Goal: Communication & Community: Ask a question

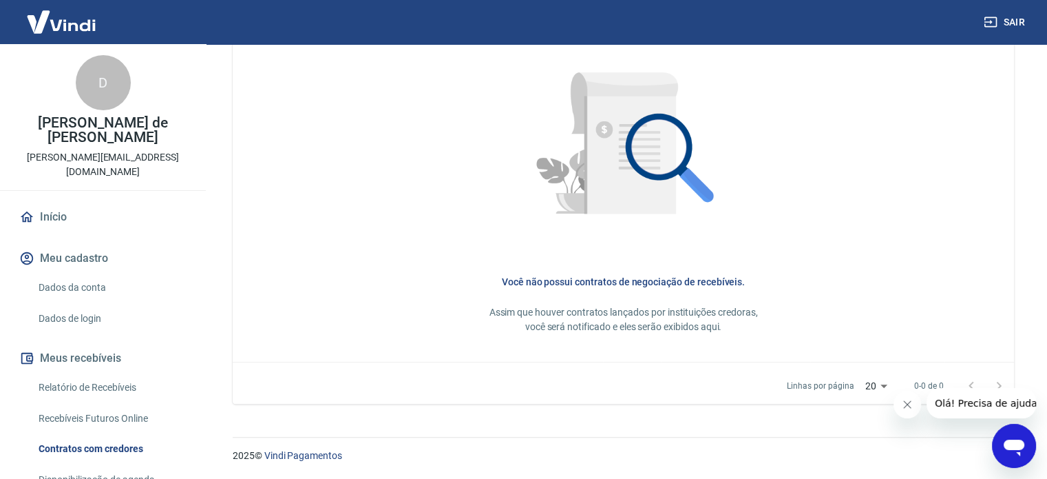
click at [67, 273] on link "Dados da conta" at bounding box center [111, 287] width 156 height 28
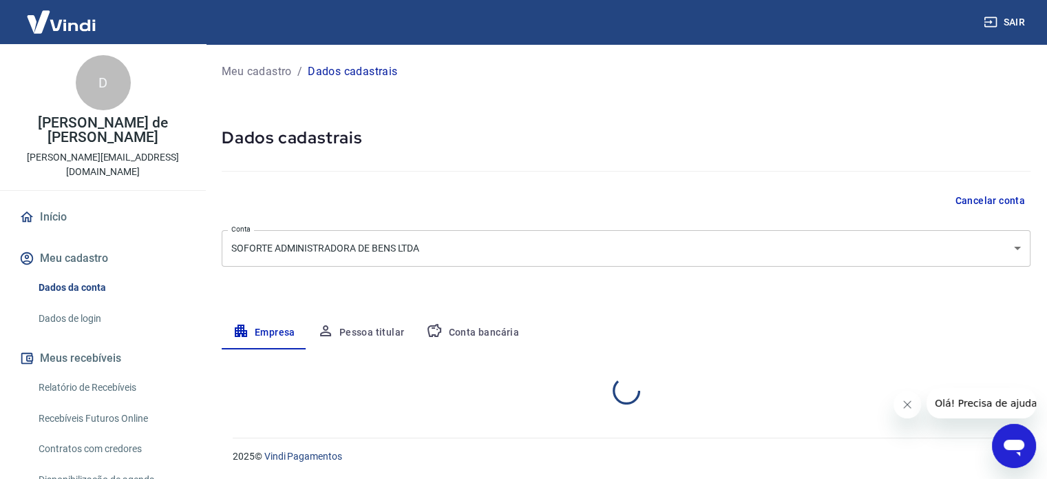
select select "SP"
select select "business"
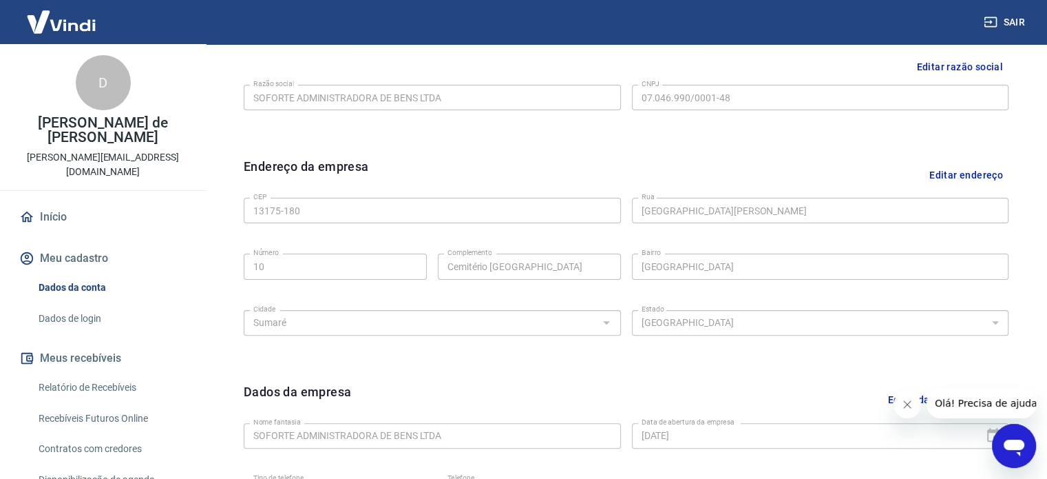
scroll to position [514, 0]
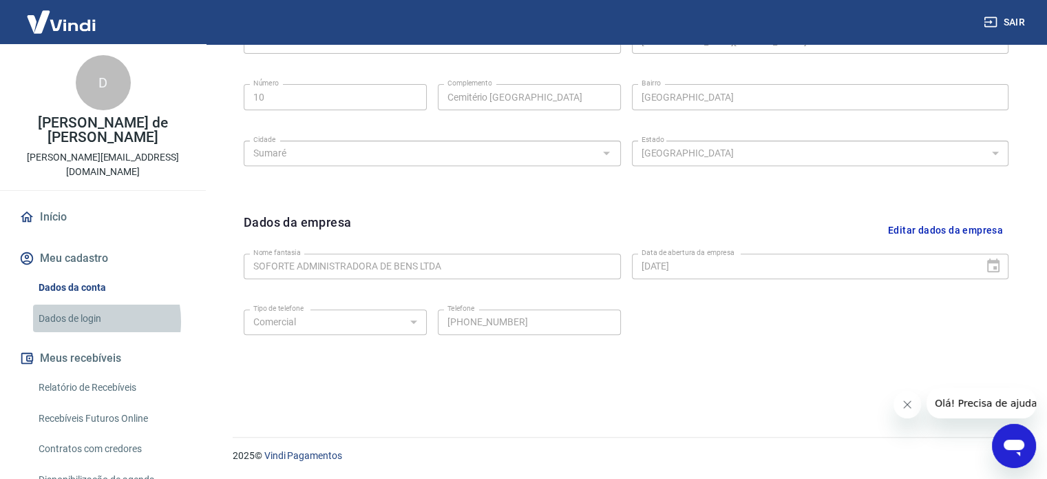
click at [80, 304] on link "Dados de login" at bounding box center [111, 318] width 156 height 28
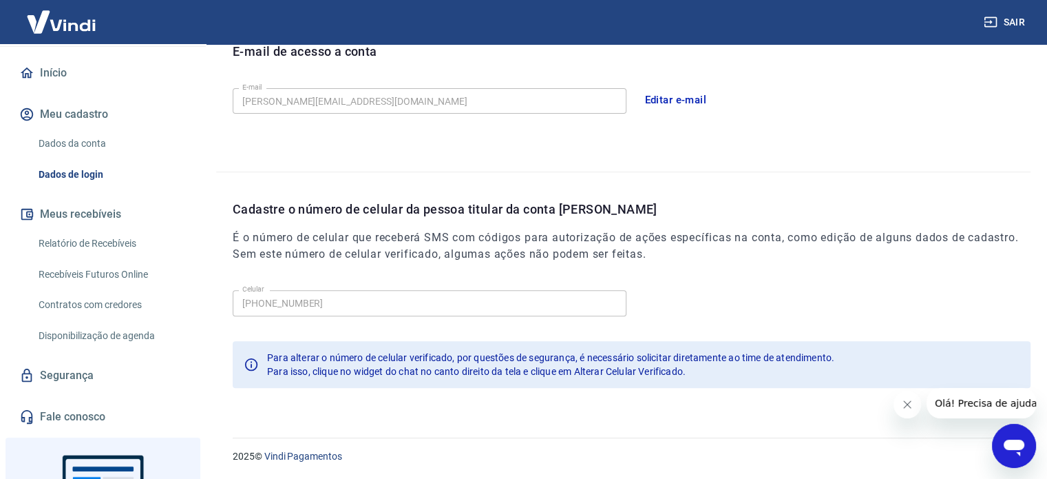
scroll to position [234, 0]
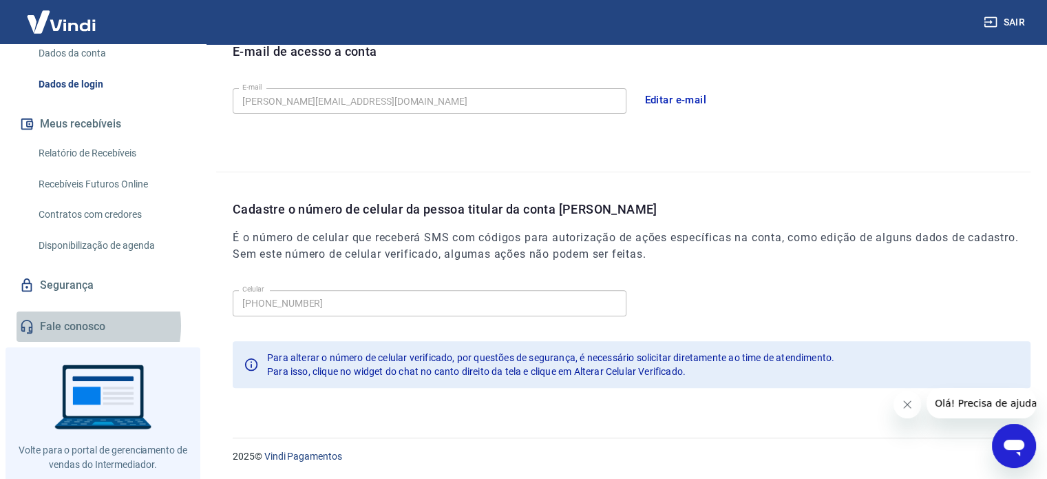
click at [75, 311] on link "Fale conosco" at bounding box center [103, 326] width 173 height 30
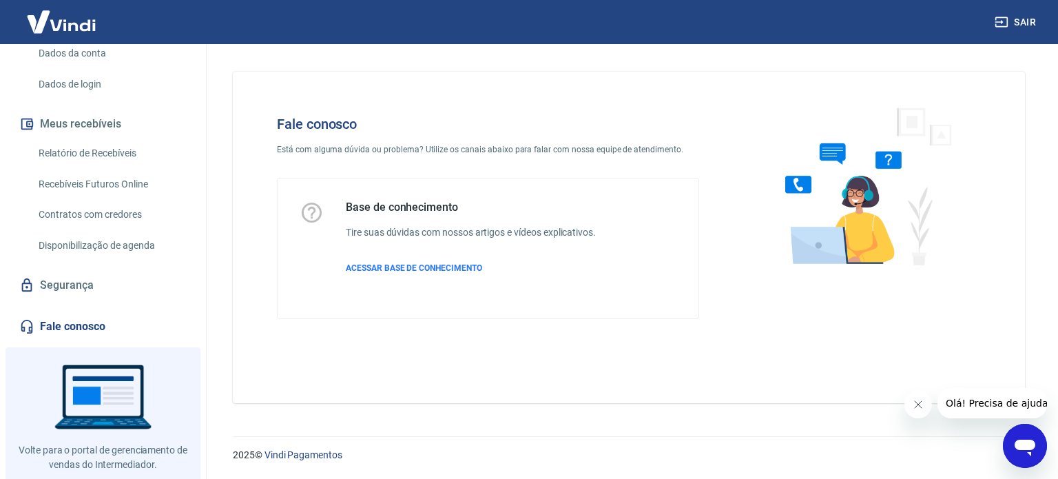
click at [1024, 441] on icon "Abrir janela de mensagens" at bounding box center [1024, 447] width 21 height 17
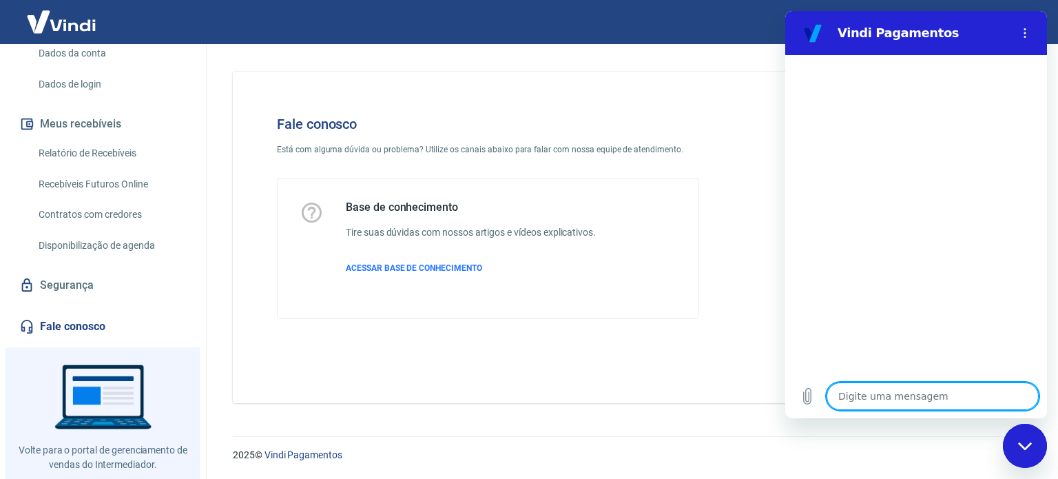
type textarea "B"
type textarea "x"
type textarea "Bo"
type textarea "x"
type textarea "Boa"
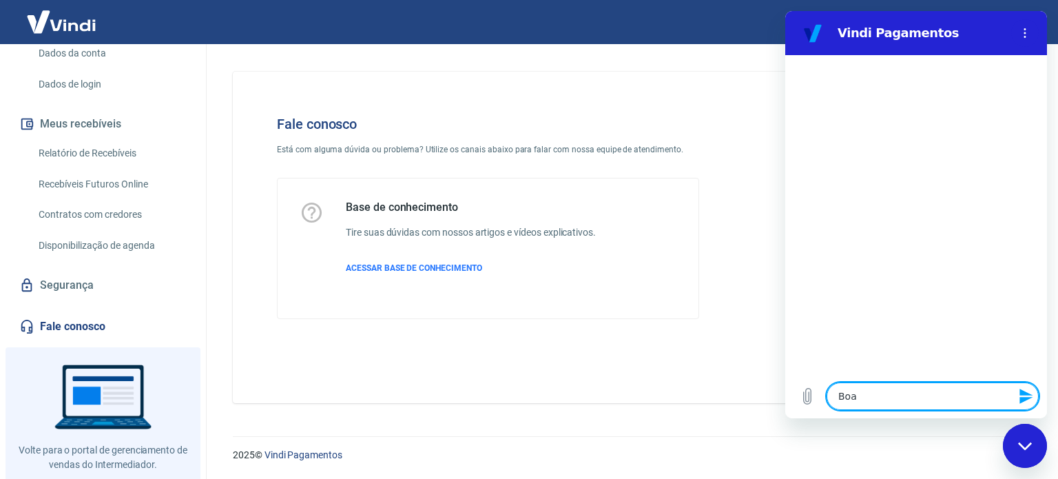
type textarea "x"
type textarea "Boa"
type textarea "x"
type textarea "Boa t"
type textarea "x"
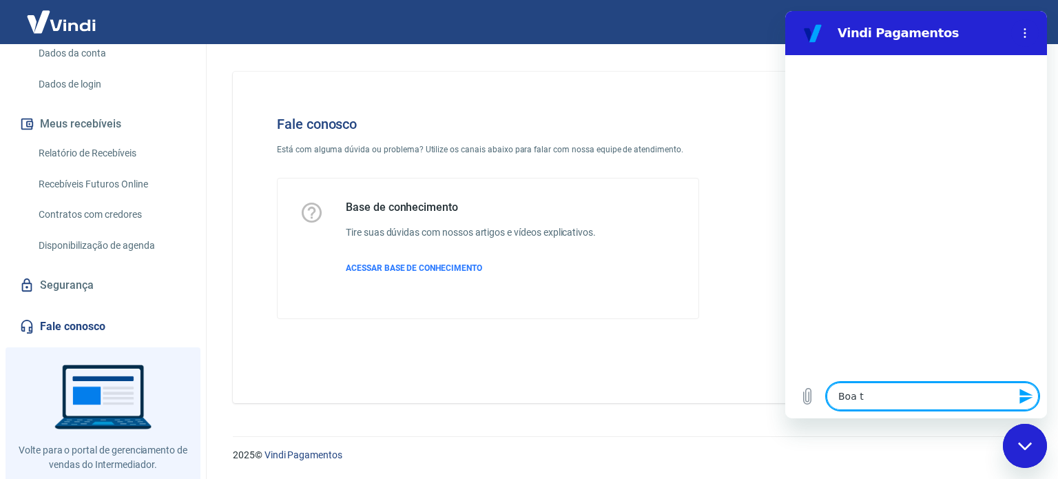
type textarea "Boa ta"
type textarea "x"
type textarea "Boa tar"
type textarea "x"
type textarea "Boa tard"
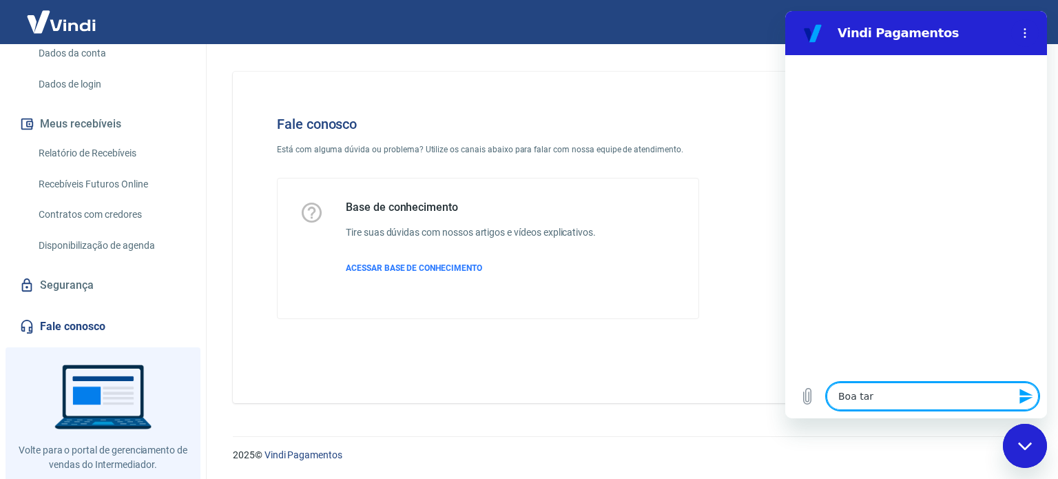
type textarea "x"
type textarea "Boa tarde"
type textarea "x"
type textarea "G"
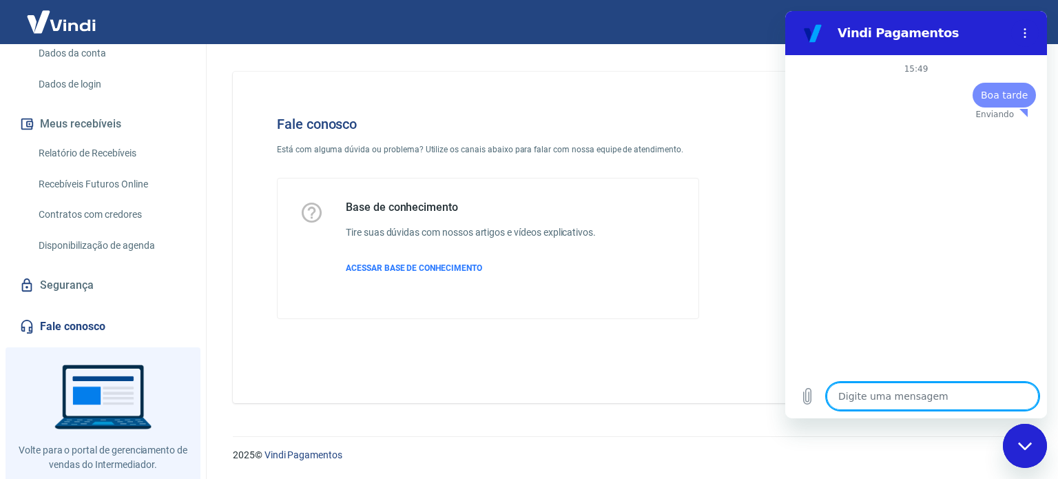
type textarea "x"
type textarea "Go"
type textarea "x"
type textarea "Gos"
type textarea "x"
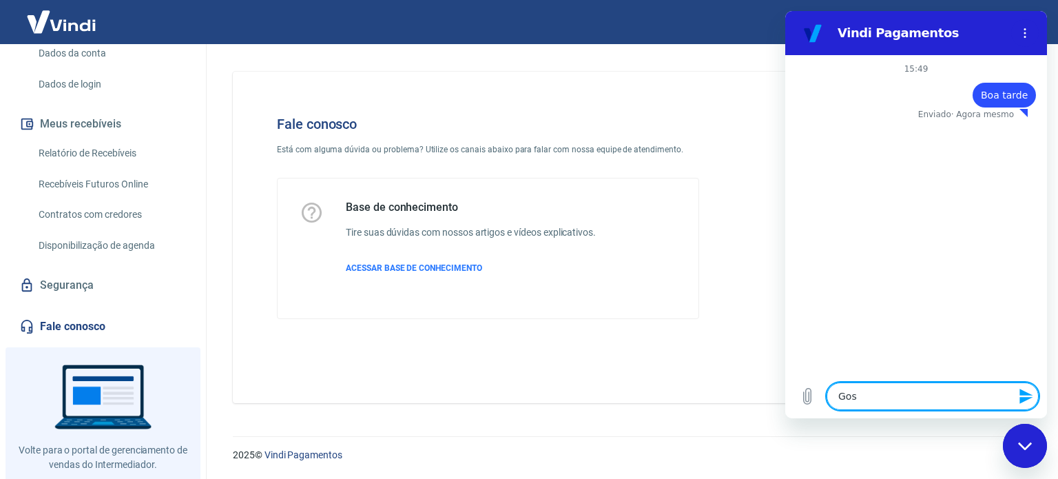
type textarea "Gost"
type textarea "x"
type textarea "Gosta"
type textarea "x"
type textarea "Gostar"
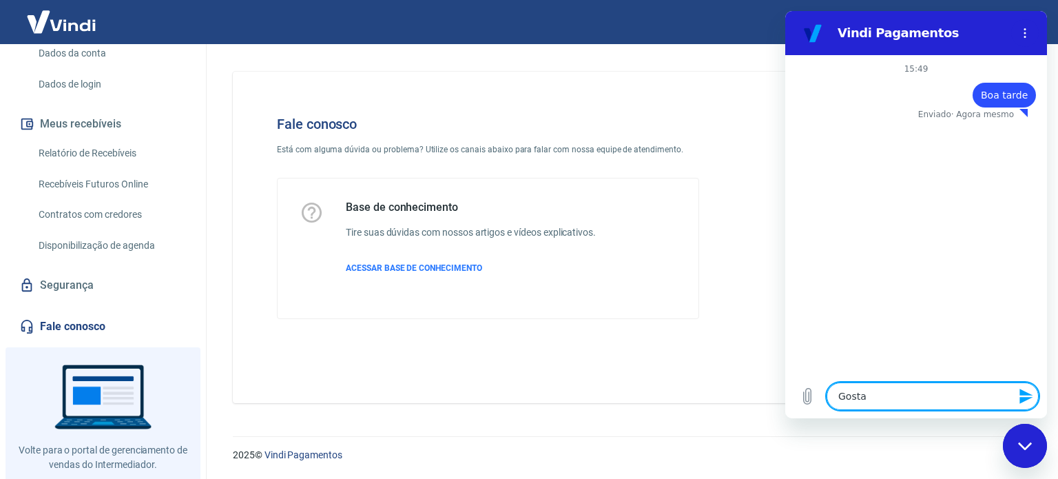
type textarea "x"
type textarea "Gostari"
type textarea "x"
type textarea "Gostaria"
type textarea "x"
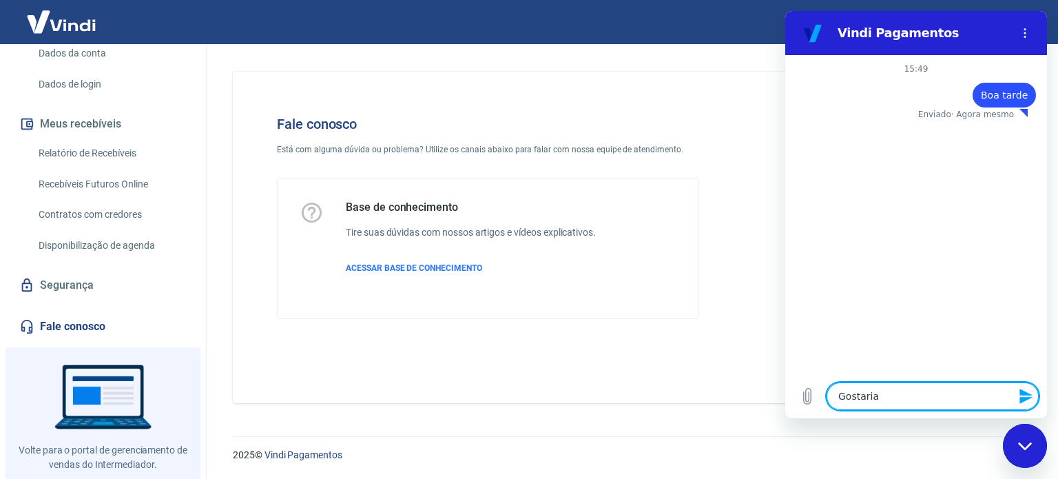
type textarea "Gostaria"
type textarea "x"
type textarea "Gostaria d"
type textarea "x"
type textarea "Gostaria de"
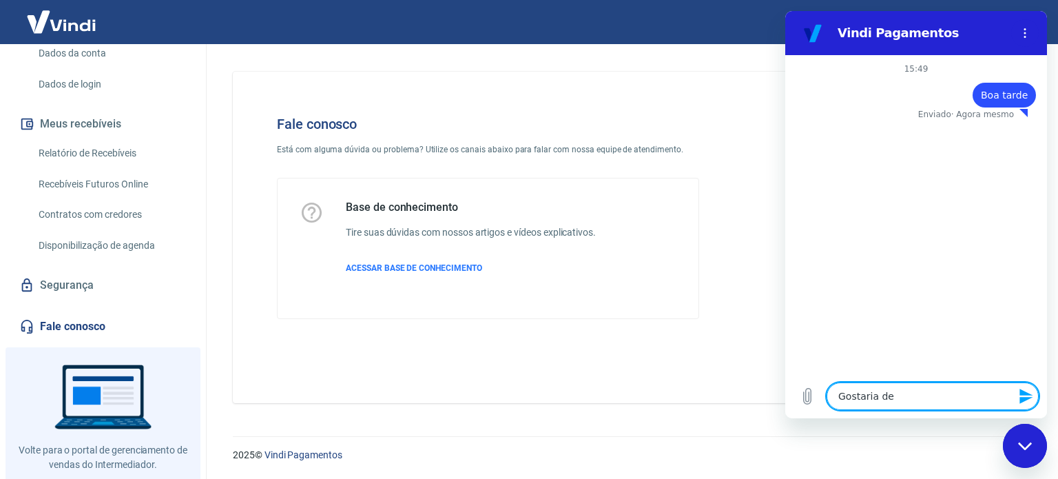
type textarea "x"
type textarea "Gostaria de"
type textarea "x"
type textarea "Gostaria de f"
type textarea "x"
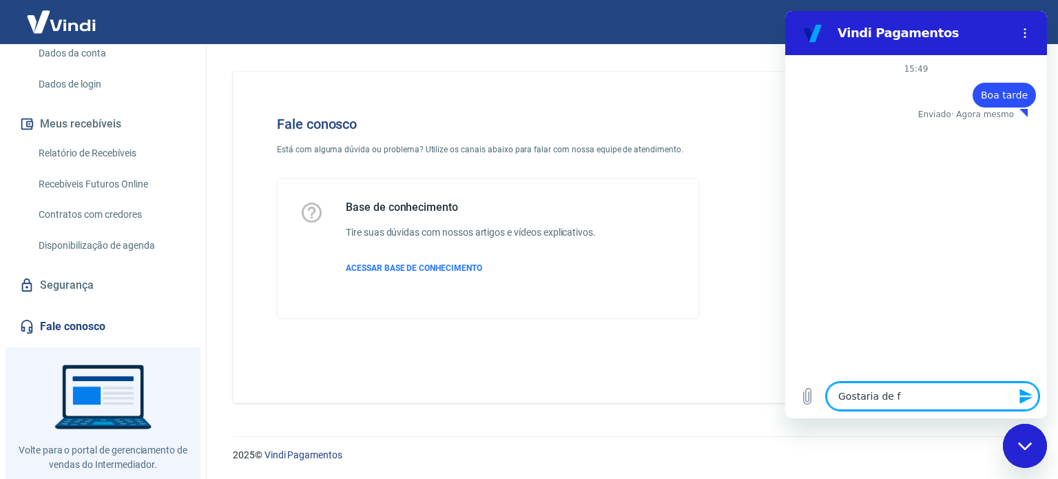
type textarea "Gostaria de fa"
type textarea "x"
type textarea "Gostaria de fal"
type textarea "x"
type textarea "Gostaria de fala"
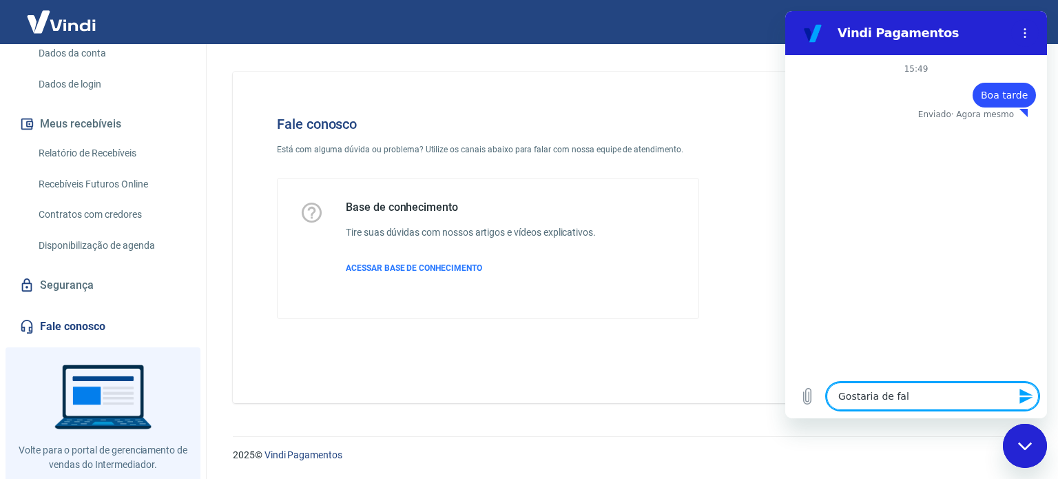
type textarea "x"
type textarea "Gostaria de falar"
type textarea "x"
type textarea "Gostaria de falar"
type textarea "x"
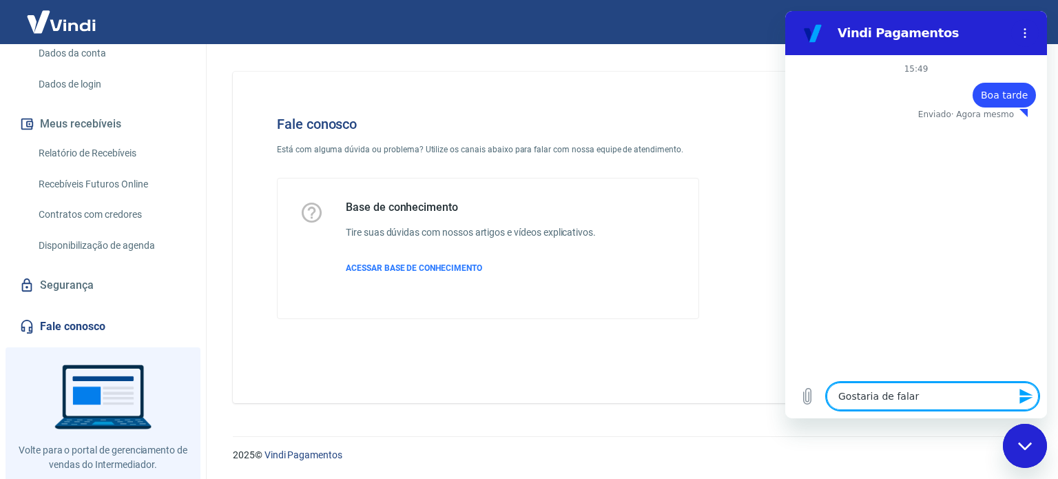
type textarea "Gostaria de falar c"
type textarea "x"
type textarea "Gostaria de falar co"
type textarea "x"
type textarea "Gostaria de falar com"
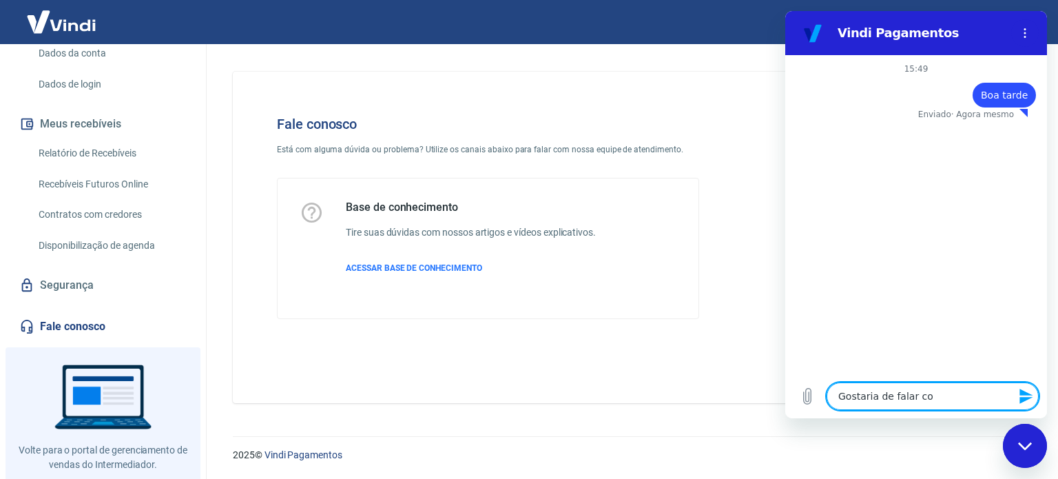
type textarea "x"
type textarea "Gostaria de falar com"
type textarea "x"
type textarea "Gostaria de falar com o"
type textarea "x"
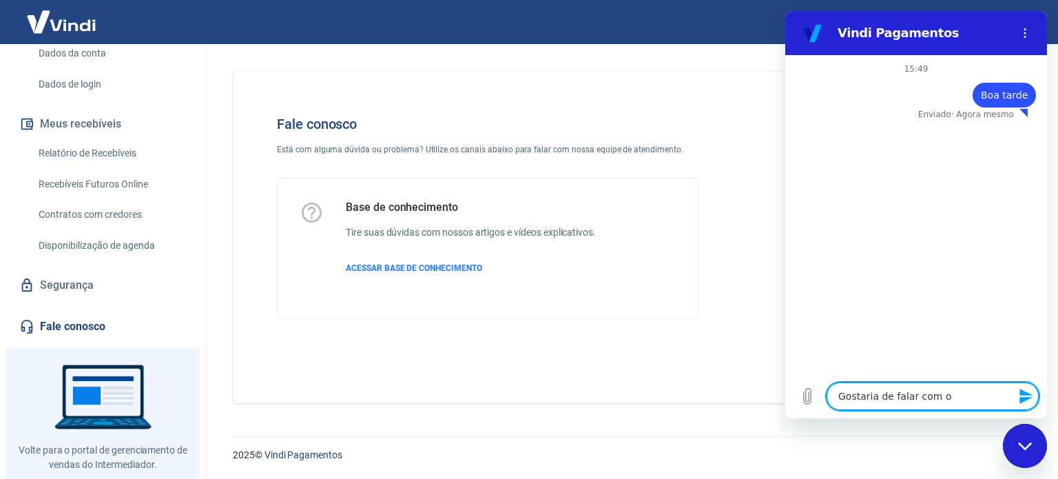
type textarea "Gostaria de falar com o"
type textarea "x"
type textarea "Gostaria de falar com o s"
type textarea "x"
type textarea "Gostaria de falar com o se"
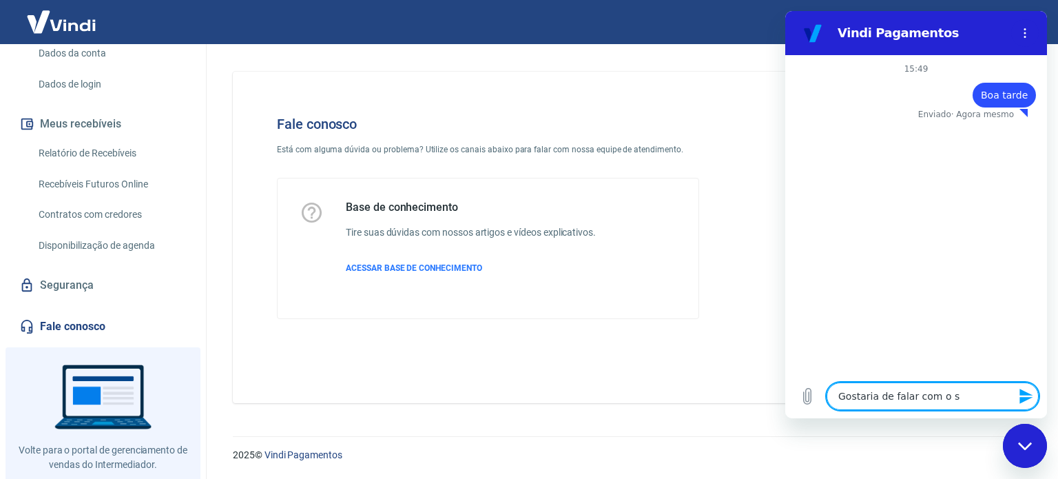
type textarea "x"
type textarea "Gostaria de falar com o set"
type textarea "x"
type textarea "Gostaria de falar com o seto"
type textarea "x"
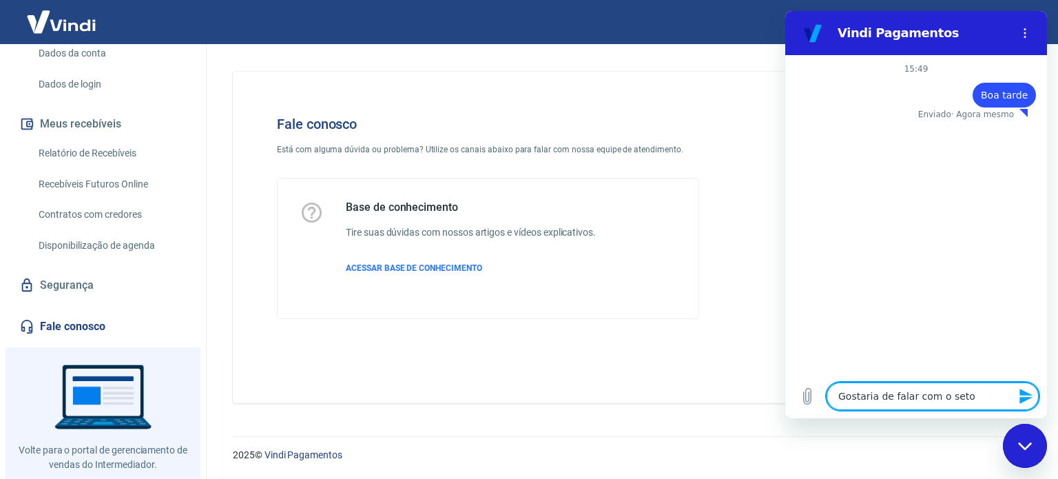
type textarea "Gostaria de falar com o setor"
type textarea "x"
type textarea "Gostaria de falar com o setor"
type textarea "x"
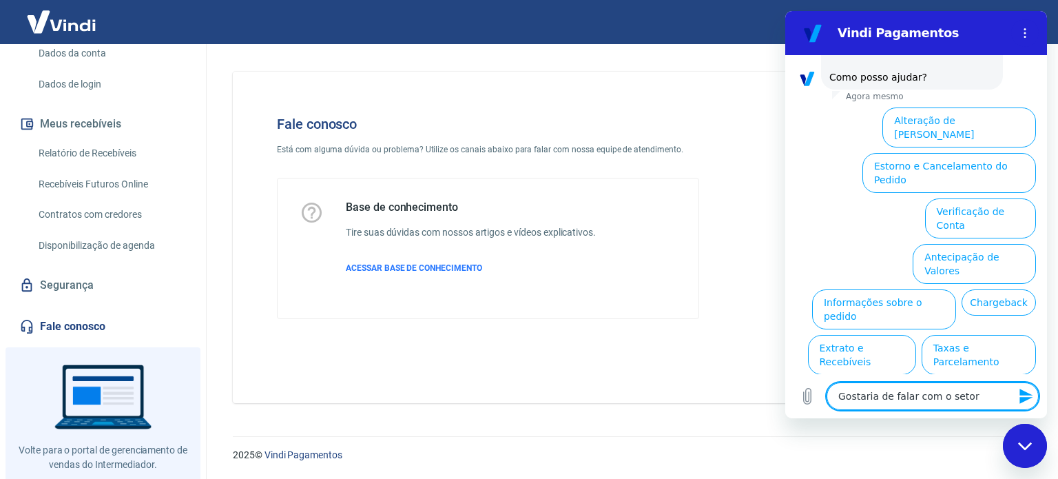
type textarea "Gostaria de falar com o setor r"
type textarea "x"
type textarea "Gostaria de falar com o setor re"
type textarea "x"
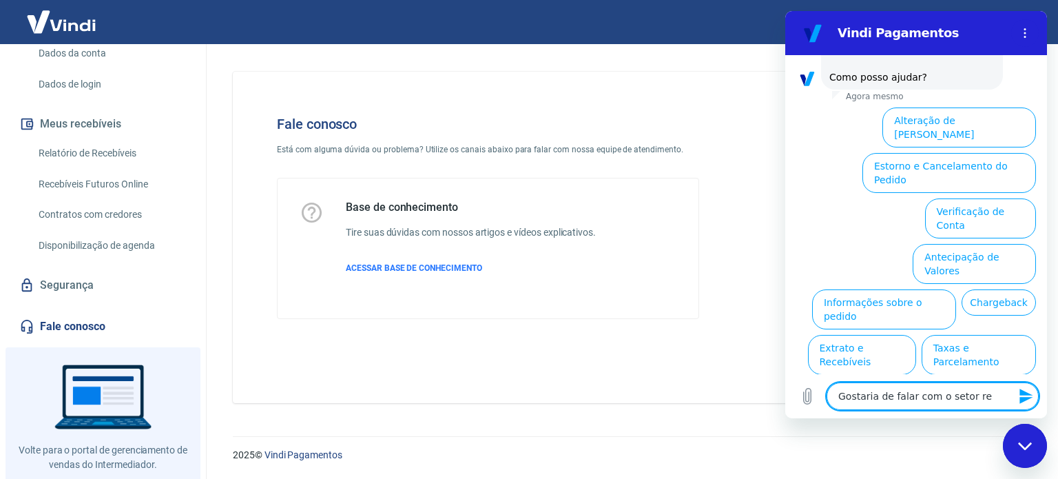
type textarea "Gostaria de falar com o setor res"
type textarea "x"
type textarea "Gostaria de falar com o setor resp"
type textarea "x"
type textarea "Gostaria de falar com o setor respo"
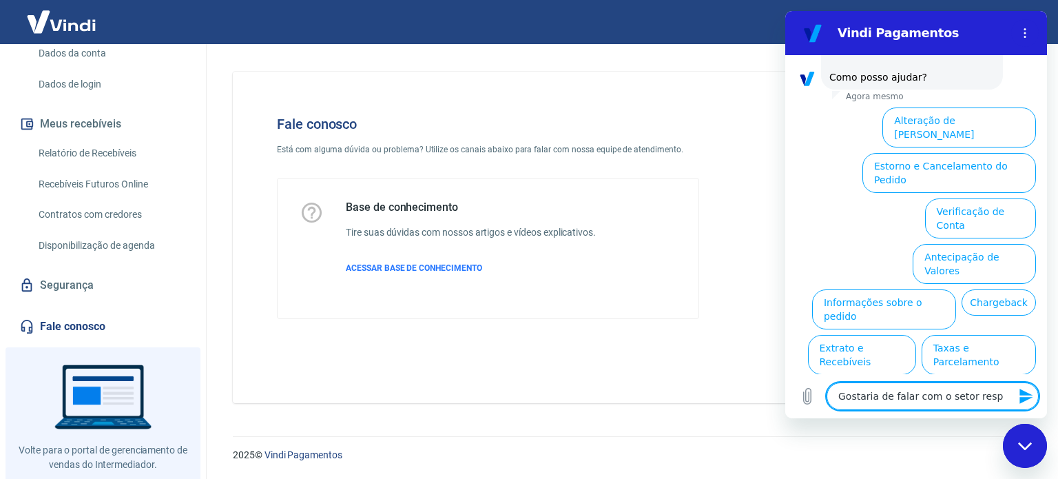
type textarea "x"
type textarea "Gostaria de falar com o setor respon"
type textarea "x"
type textarea "Gostaria de falar com o setor respons"
type textarea "x"
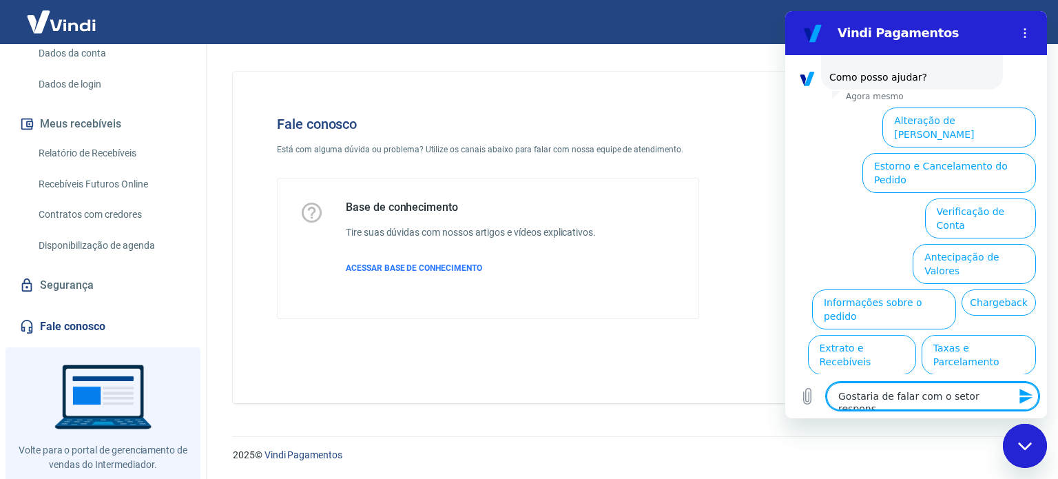
type textarea "Gostaria de falar com o setor respon"
type textarea "x"
type textarea "Gostaria de falar com o setor respo"
type textarea "x"
type textarea "Gostaria de falar com o setor resp"
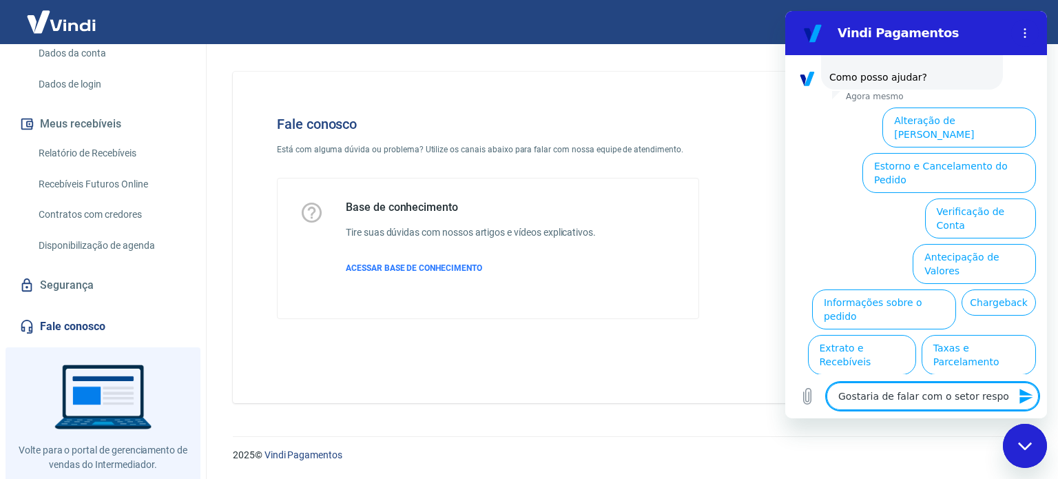
type textarea "x"
type textarea "Gostaria de falar com o setor res"
type textarea "x"
type textarea "Gostaria de falar com o setor re"
type textarea "x"
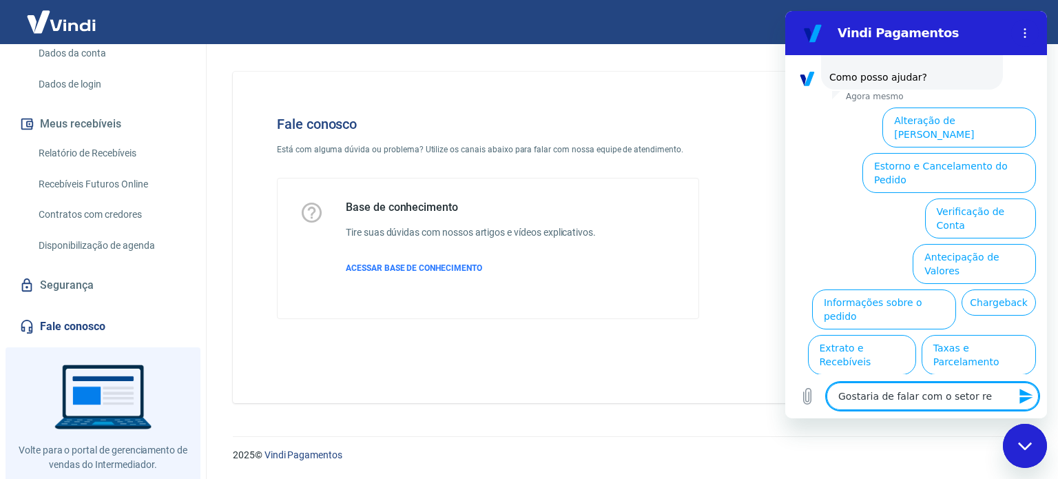
type textarea "Gostaria de falar com o setor r"
type textarea "x"
type textarea "Gostaria de falar com o setor"
type textarea "x"
type textarea "Gostaria de falar com o setor"
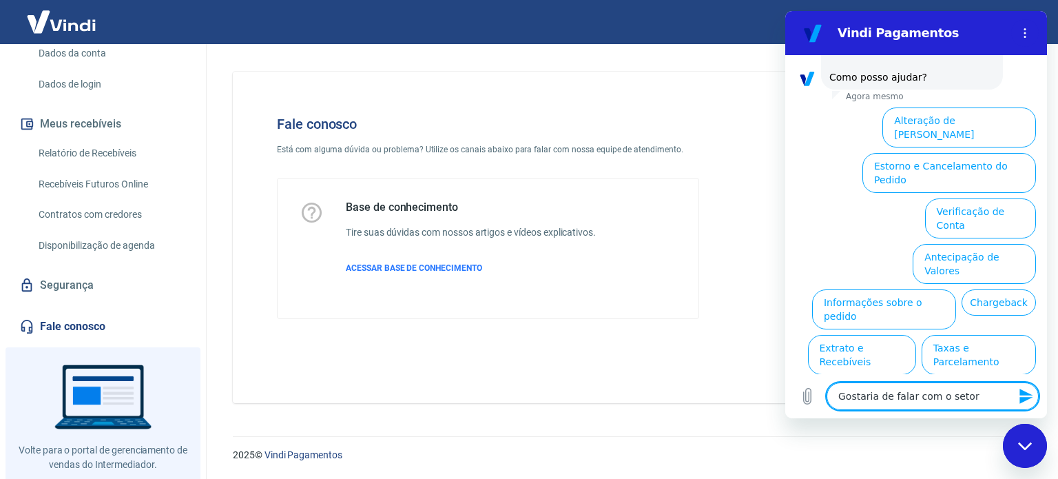
type textarea "x"
type textarea "Gostaria de falar com o seto"
type textarea "x"
type textarea "Gostaria de falar com o set"
type textarea "x"
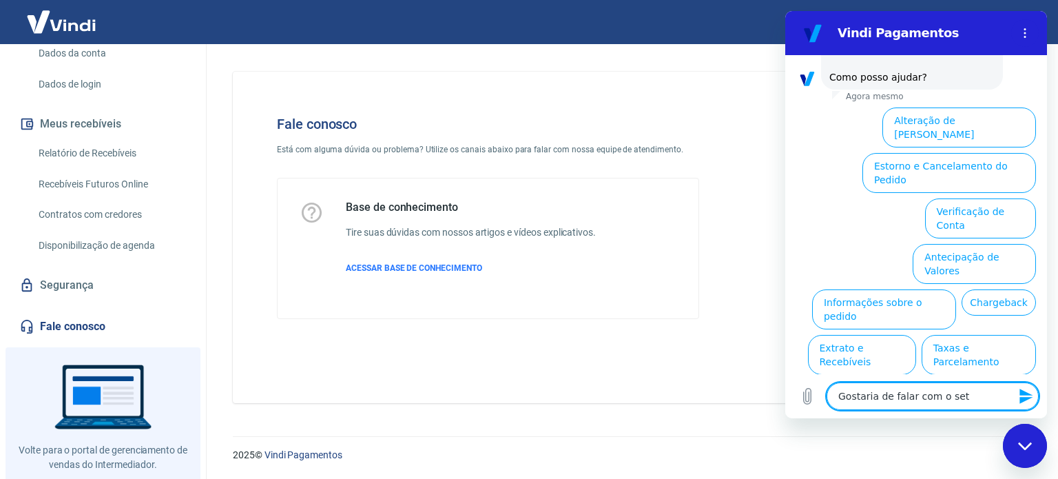
type textarea "Gostaria de falar com o se"
type textarea "x"
type textarea "Gostaria de falar com o s"
type textarea "x"
type textarea "Gostaria de falar com o"
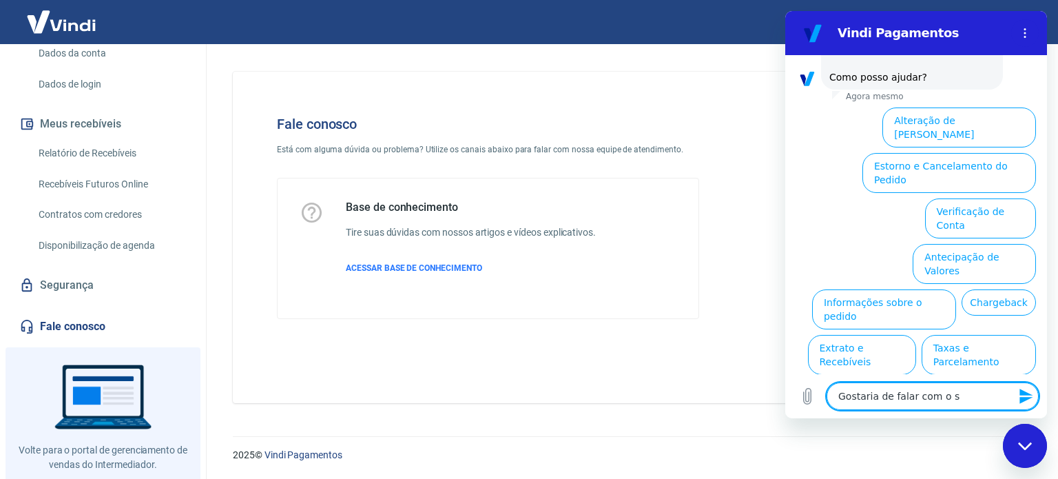
type textarea "x"
type textarea "Gostaria de falar com o"
type textarea "x"
type textarea "Gostaria de falar com"
type textarea "x"
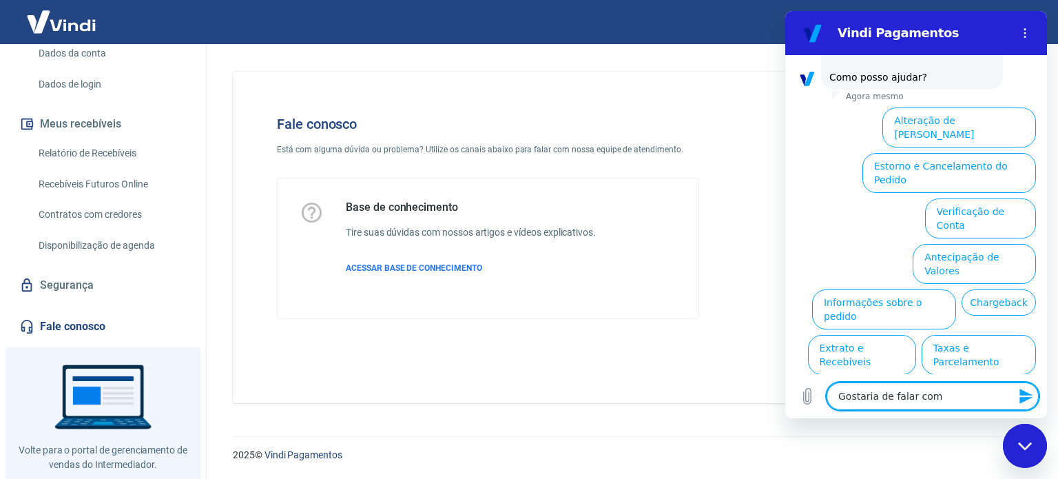
type textarea "Gostaria de falar com"
type textarea "x"
type textarea "Gostaria de falar co"
type textarea "x"
type textarea "Gostaria de falar c"
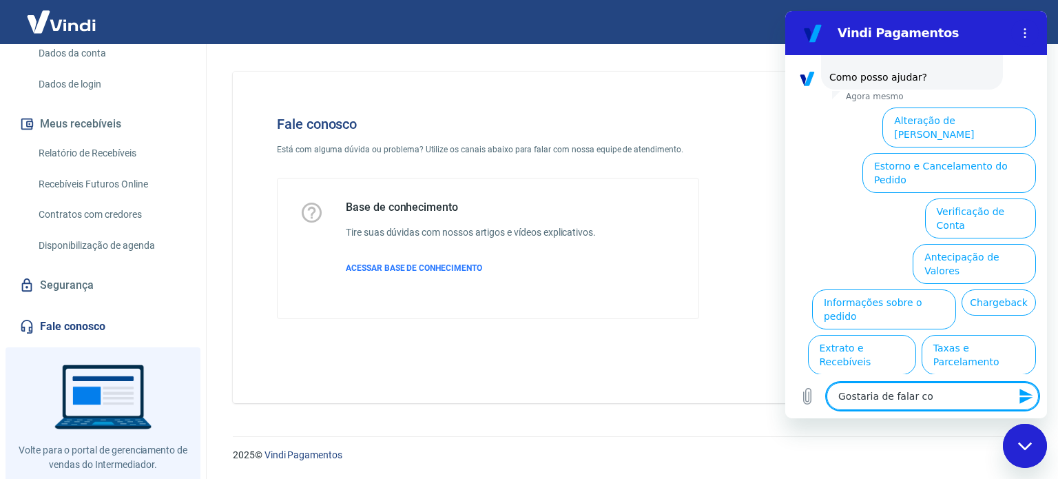
type textarea "x"
type textarea "Gostaria de falar"
type textarea "x"
type textarea "Gostaria de falar"
type textarea "x"
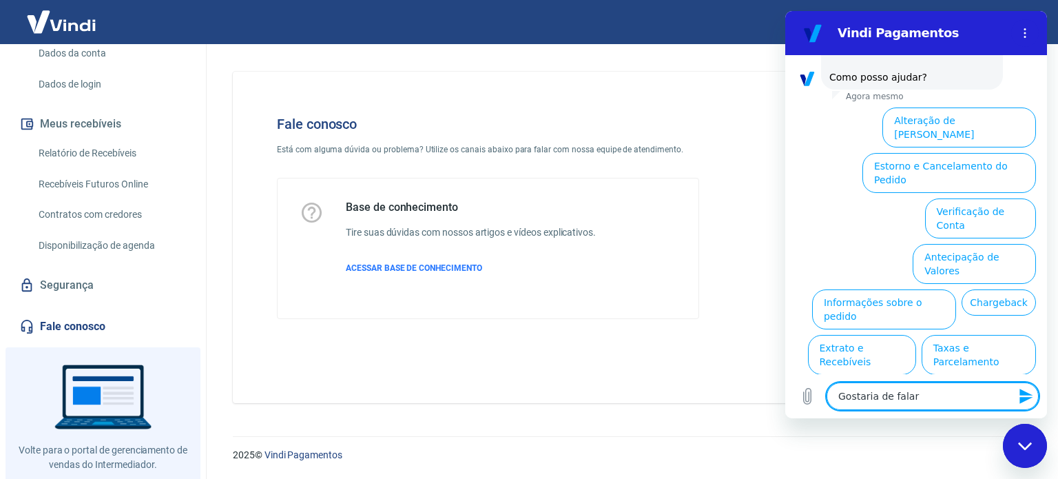
type textarea "Gostaria de fala"
type textarea "x"
type textarea "Gostaria de fal"
type textarea "x"
type textarea "Gostaria de fa"
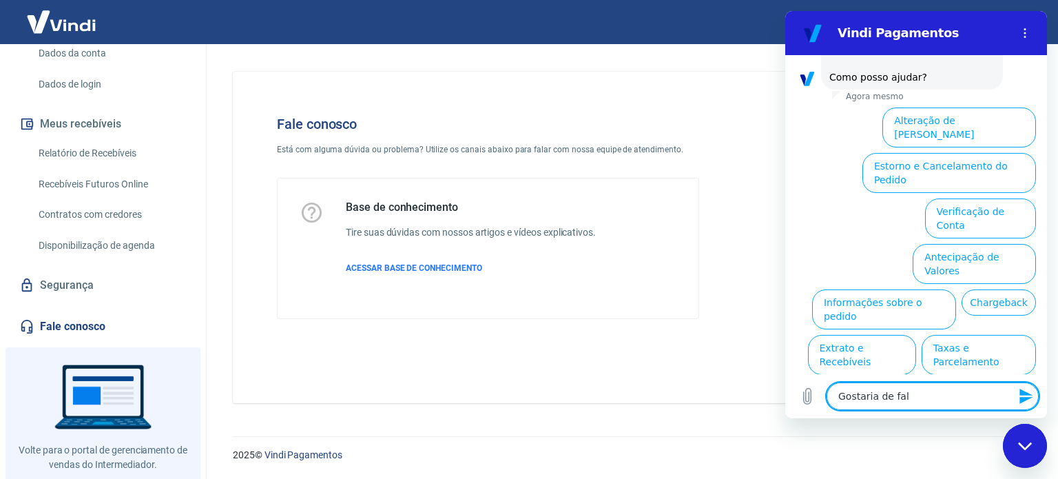
type textarea "x"
type textarea "Gostaria de f"
type textarea "x"
type textarea "Gostaria de"
type textarea "x"
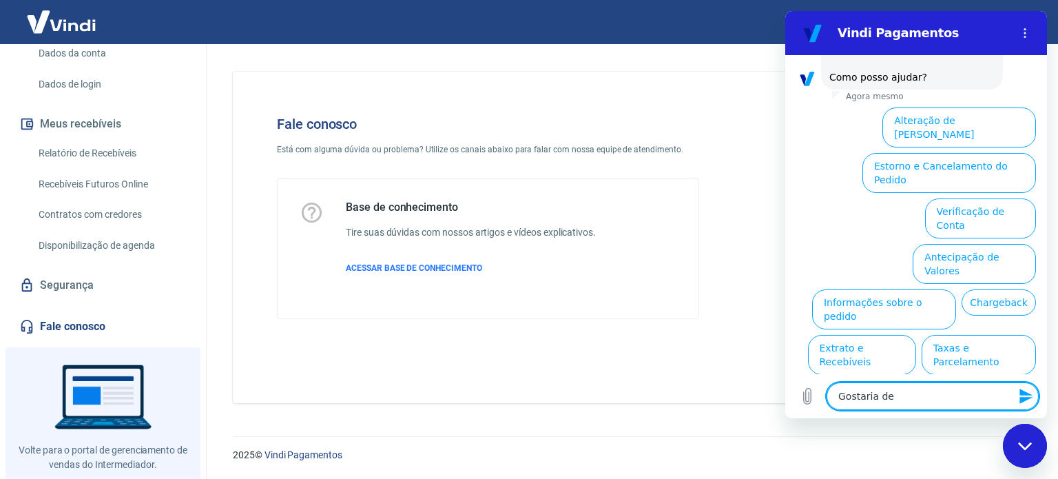
type textarea "Gostaria de"
type textarea "x"
type textarea "Gostaria d"
type textarea "x"
type textarea "Gostaria"
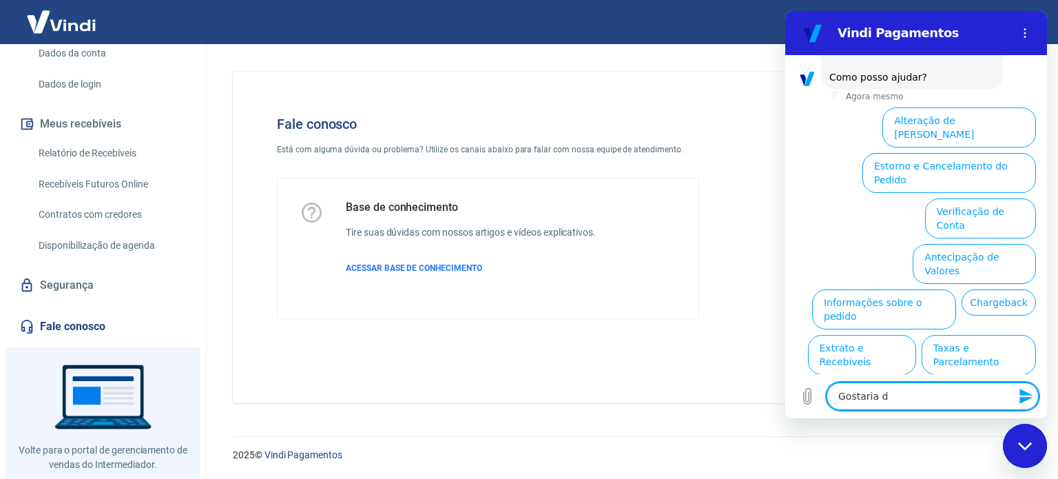
type textarea "x"
type textarea "Gostaria"
type textarea "x"
type textarea "Gostari"
type textarea "x"
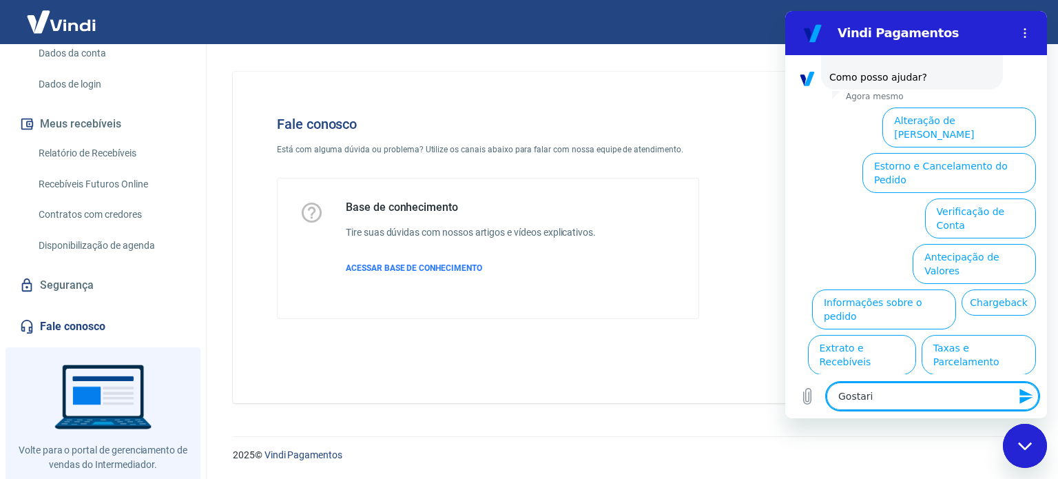
type textarea "Gostar"
type textarea "x"
type textarea "Gosta"
type textarea "x"
type textarea "Gost"
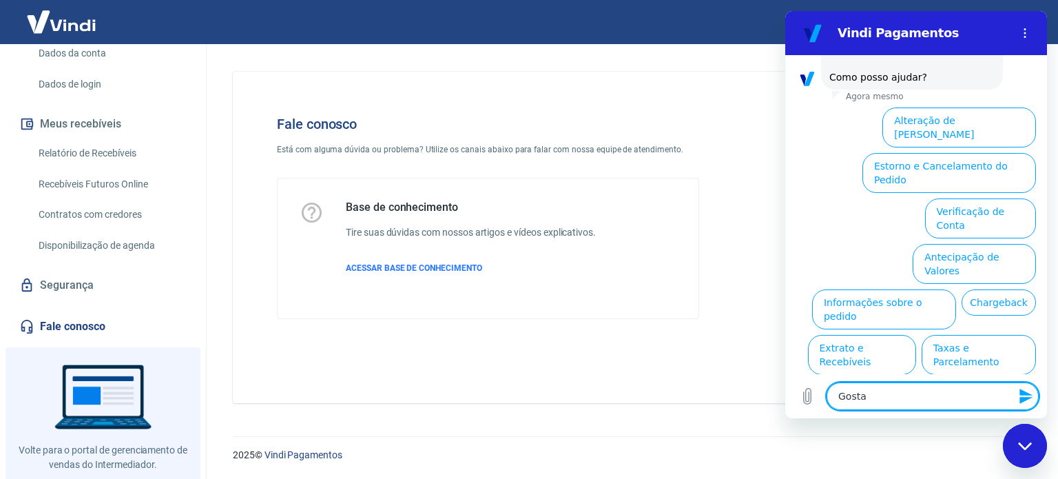
type textarea "x"
type textarea "Gos"
type textarea "x"
type textarea "Go"
type textarea "x"
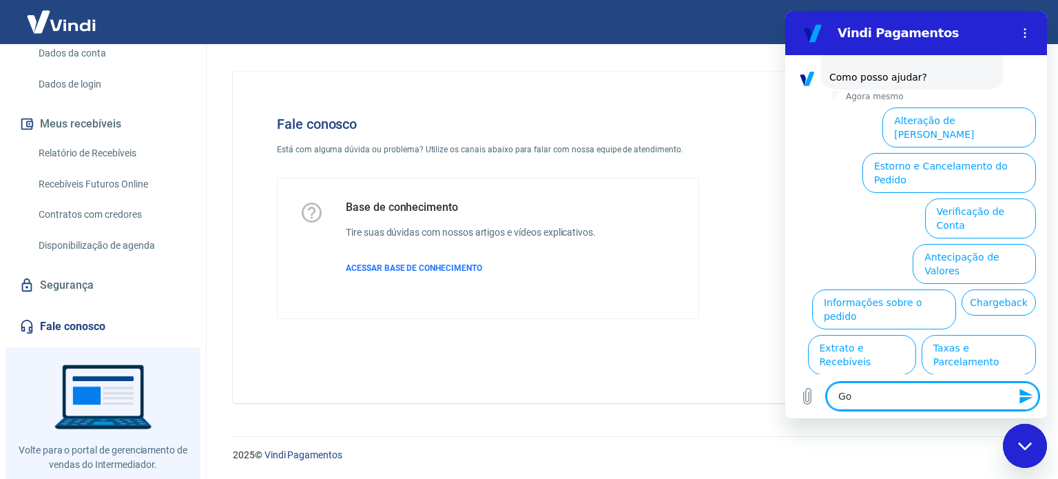
type textarea "G"
type textarea "x"
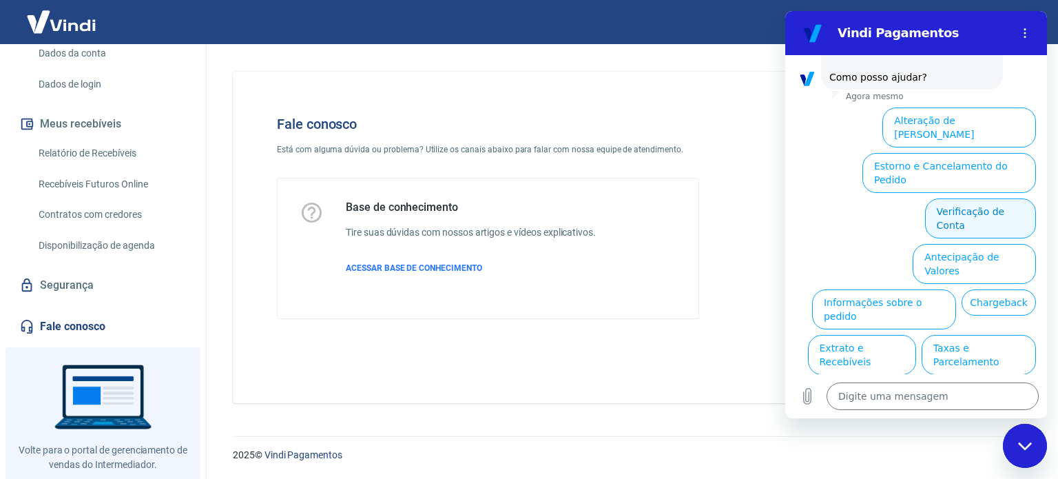
click at [956, 198] on button "Verificação de Conta" at bounding box center [980, 218] width 111 height 40
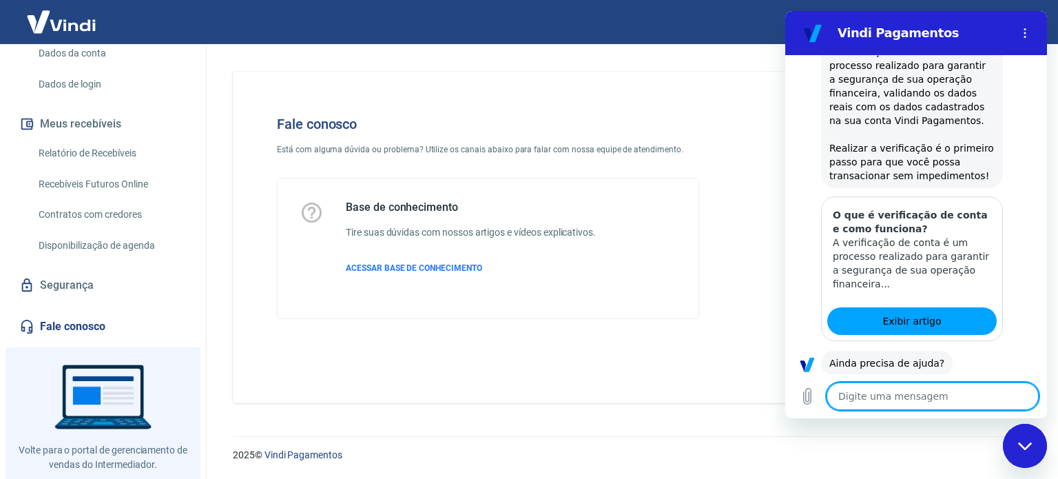
scroll to position [242, 0]
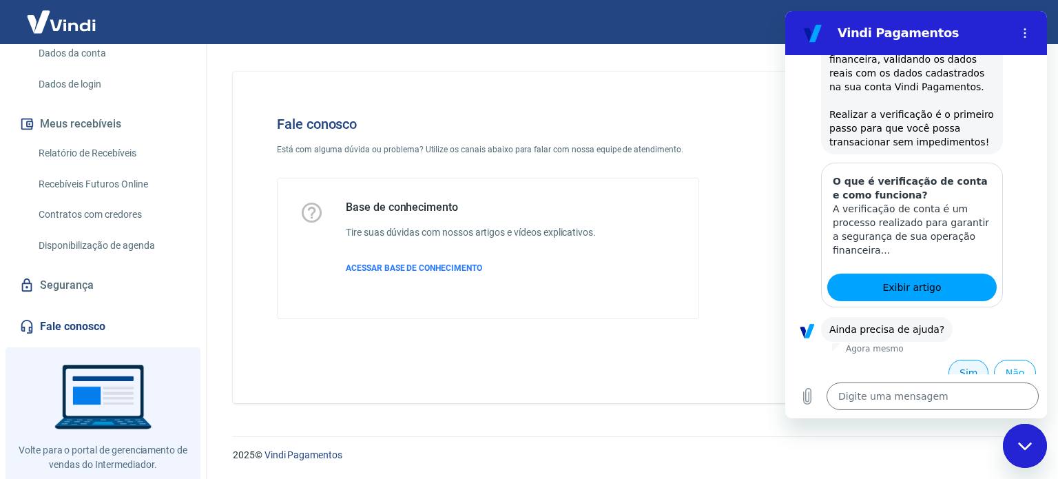
click at [958, 359] on button "Sim" at bounding box center [968, 372] width 40 height 26
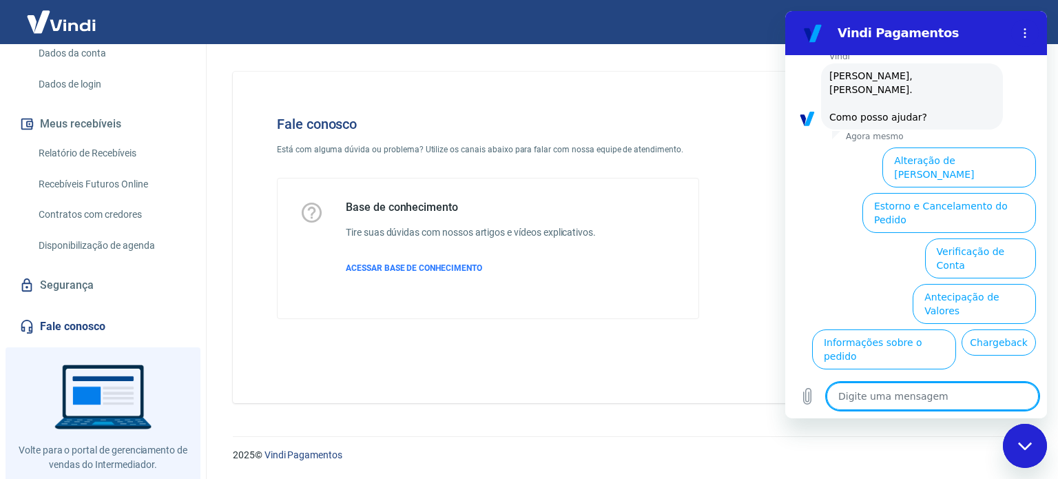
scroll to position [600, 0]
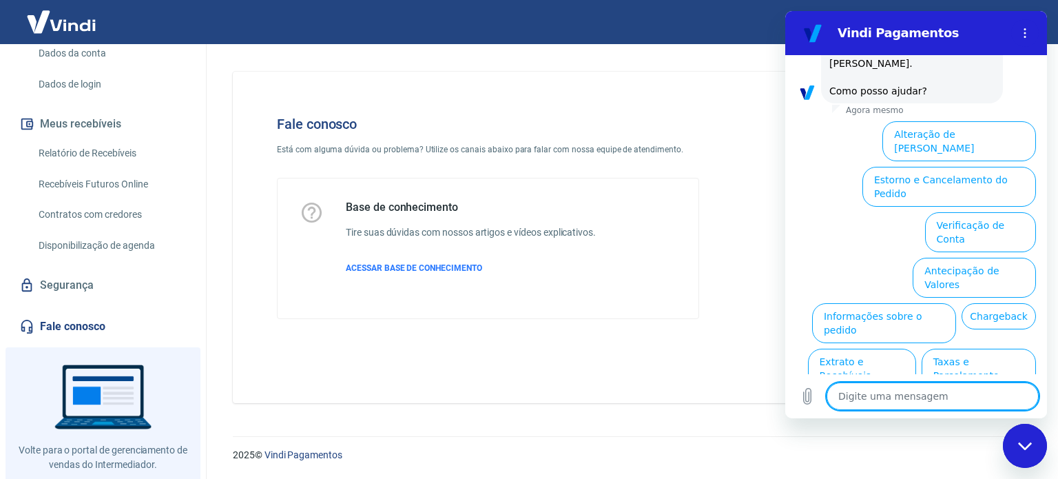
click at [973, 212] on button "Verificação de Conta" at bounding box center [980, 232] width 111 height 40
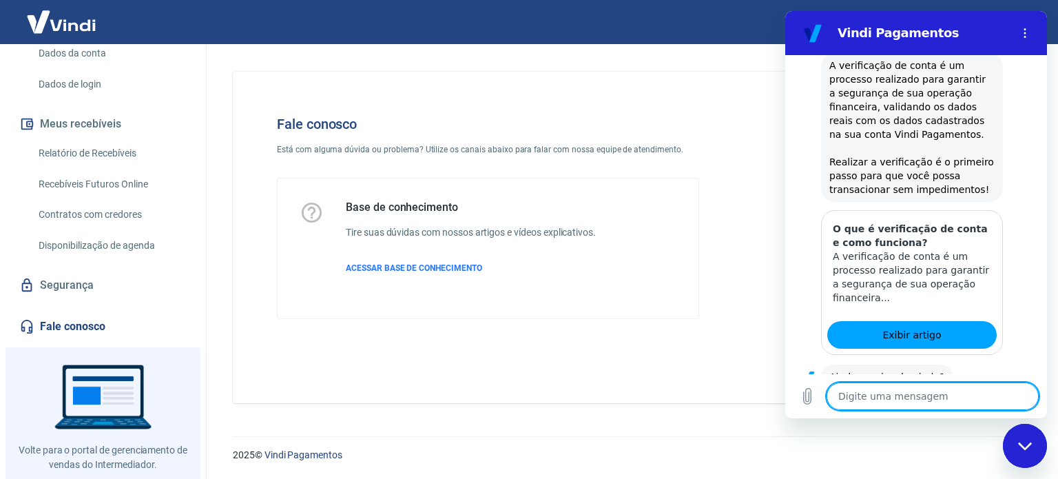
scroll to position [738, 0]
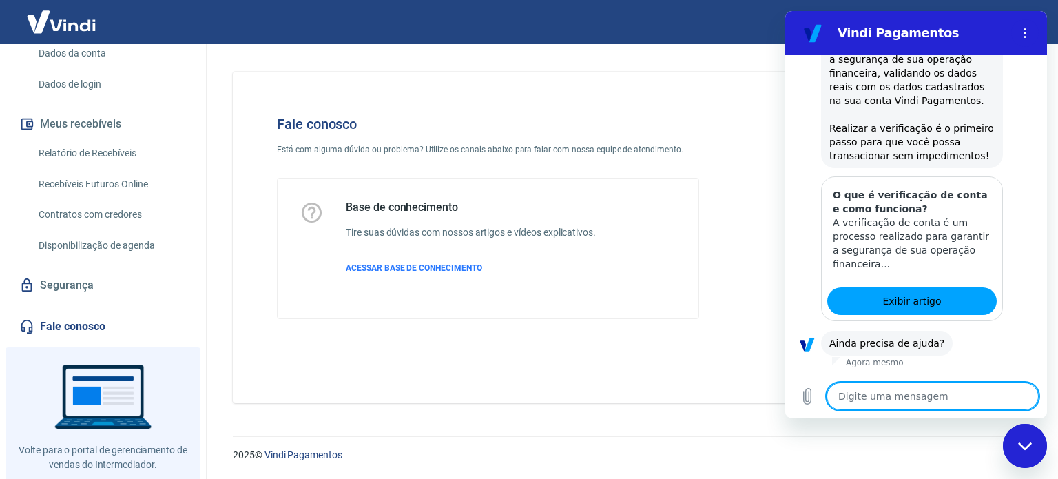
click at [967, 373] on button "Sim" at bounding box center [968, 386] width 40 height 26
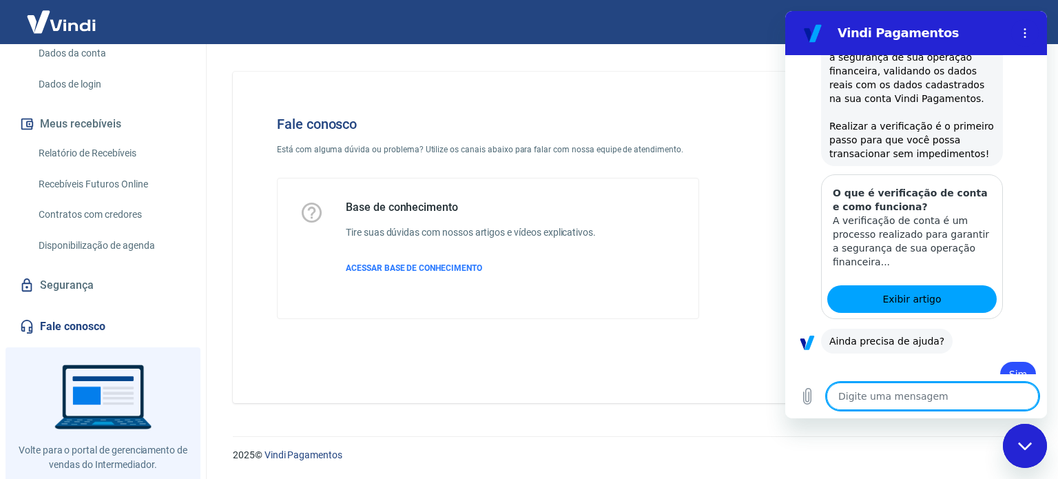
type textarea "x"
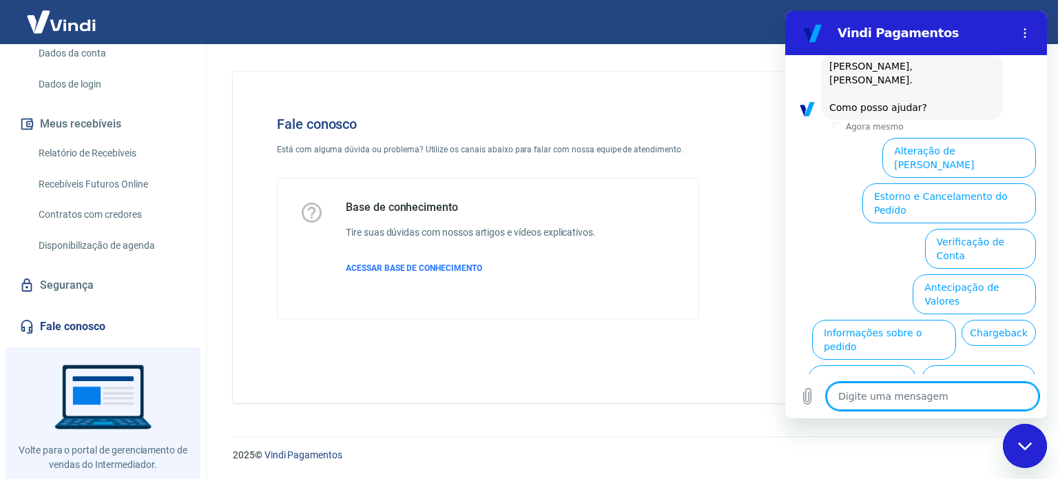
scroll to position [1095, 0]
click at [956, 391] on textarea at bounding box center [932, 396] width 212 height 28
type textarea "F"
type textarea "x"
type textarea "Fa"
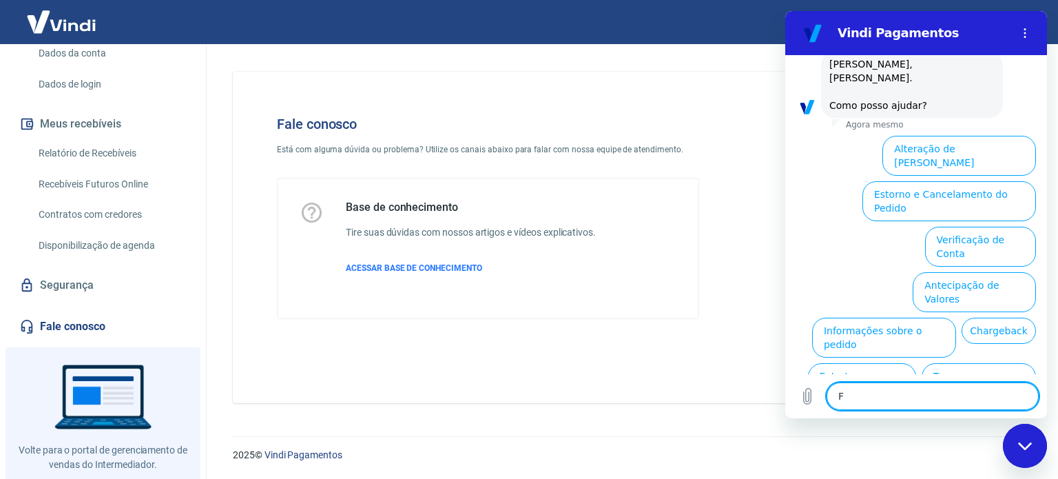
type textarea "x"
type textarea "Fal"
type textarea "x"
type textarea "Fala"
type textarea "x"
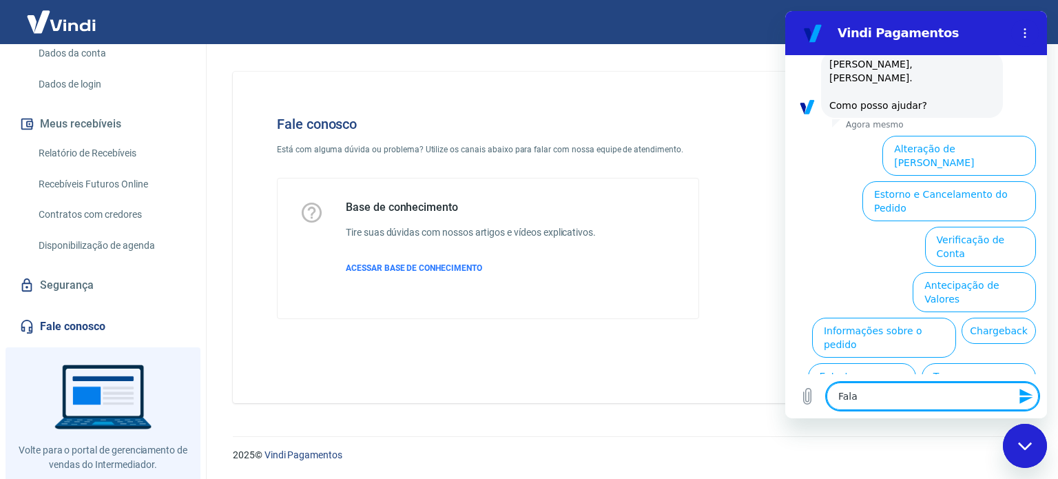
type textarea "Falar"
type textarea "x"
type textarea "Falar"
type textarea "x"
type textarea "Falar c"
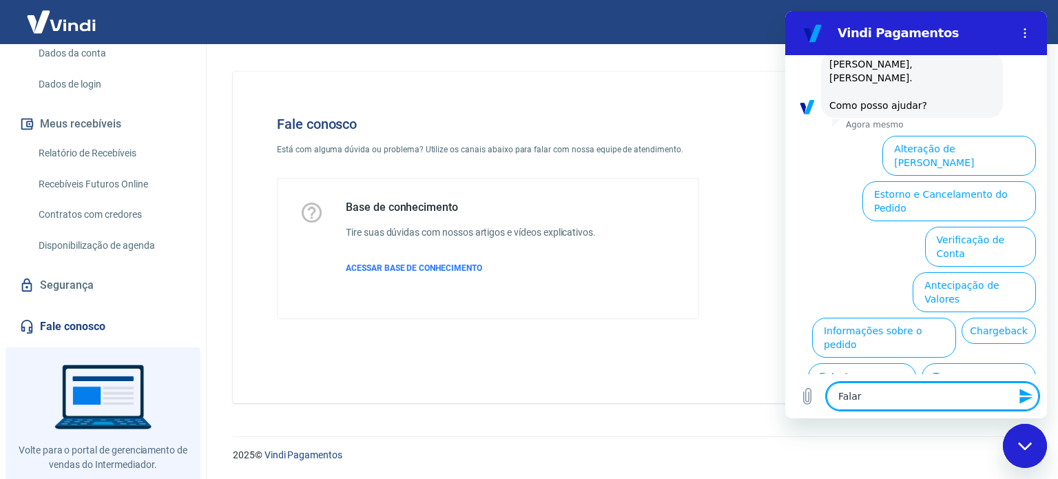
type textarea "x"
type textarea "Falar co"
type textarea "x"
type textarea "Falar com"
type textarea "x"
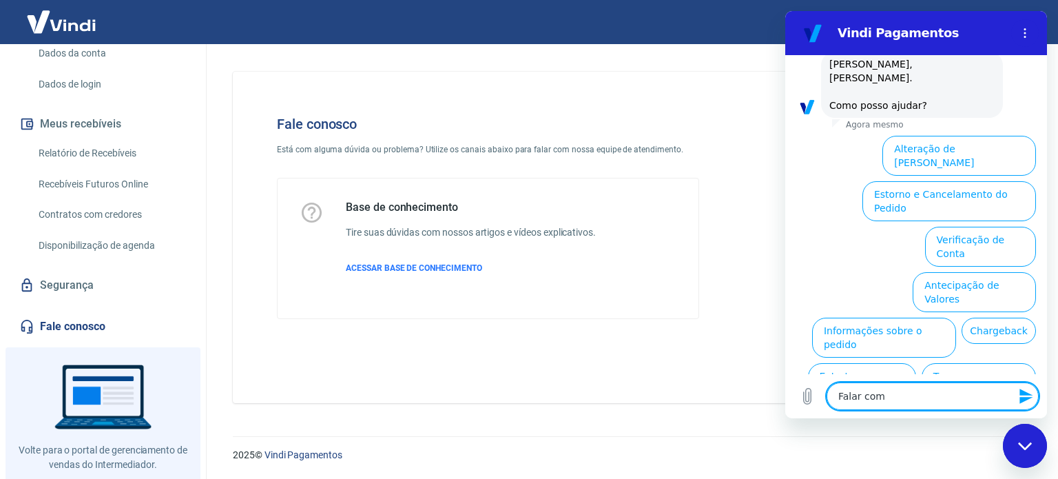
type textarea "Falar com"
type textarea "x"
type textarea "Falar com a"
type textarea "x"
type textarea "Falar com at"
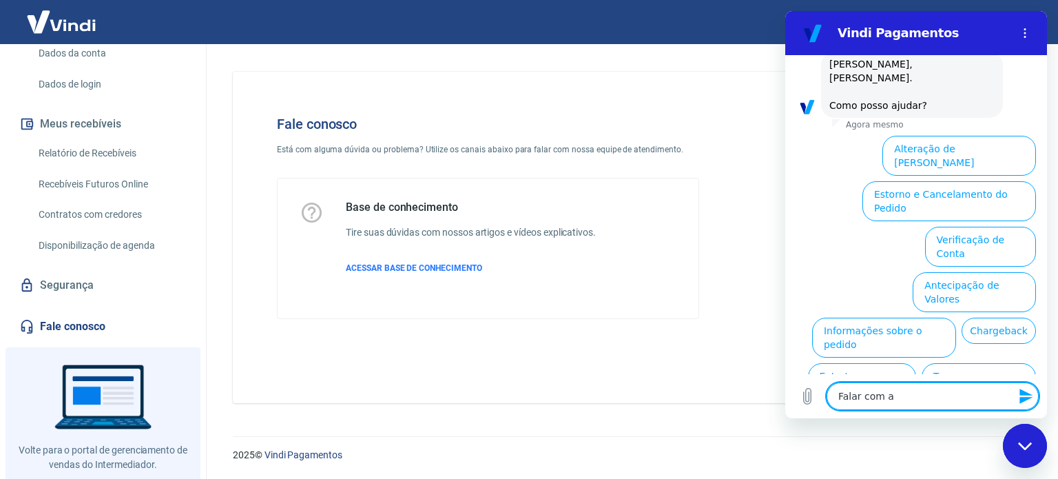
type textarea "x"
type textarea "Falar com ate"
type textarea "x"
type textarea "Falar com [GEOGRAPHIC_DATA]"
type textarea "x"
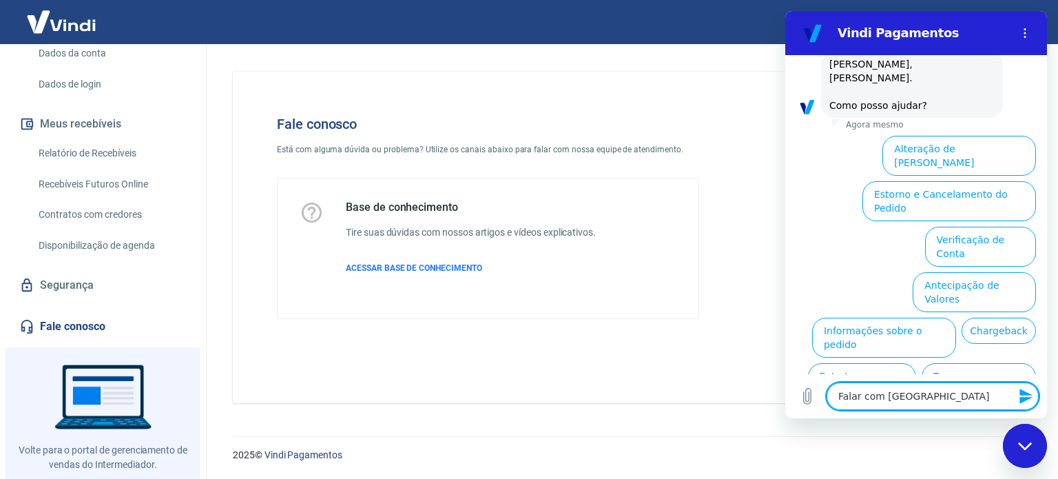
type textarea "Falar com atend"
type textarea "x"
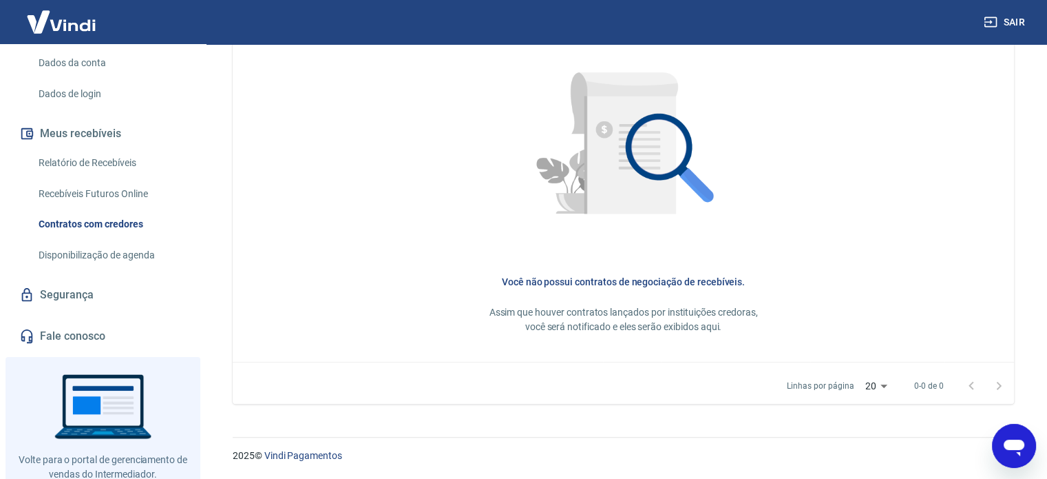
scroll to position [234, 0]
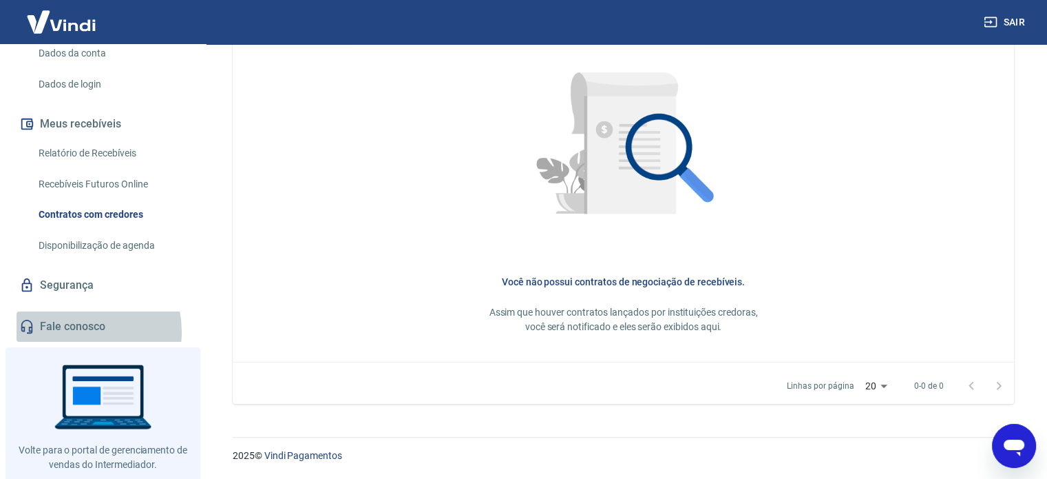
click at [74, 311] on link "Fale conosco" at bounding box center [103, 326] width 173 height 30
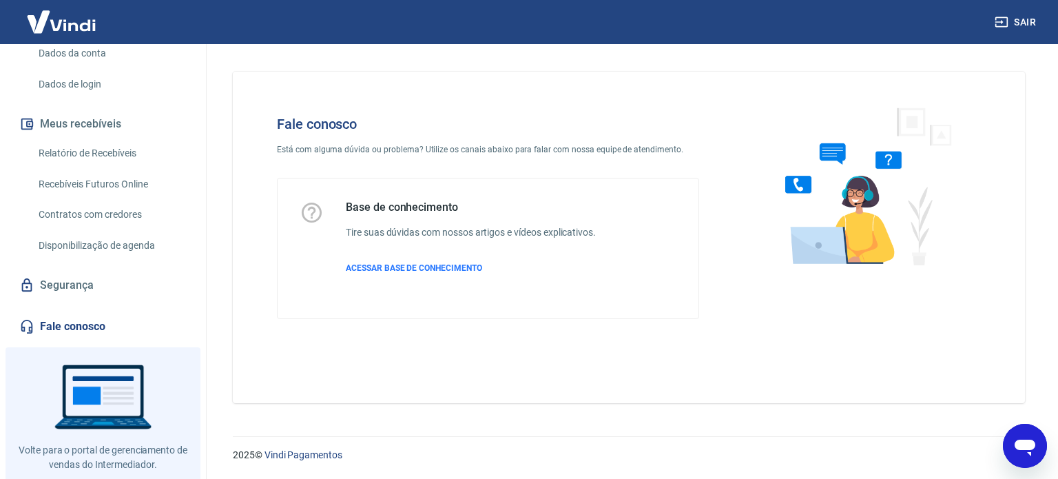
drag, startPoint x: 1032, startPoint y: 439, endPoint x: 1024, endPoint y: 445, distance: 10.3
click at [1032, 439] on icon "Abrir janela de mensagens" at bounding box center [1024, 445] width 25 height 25
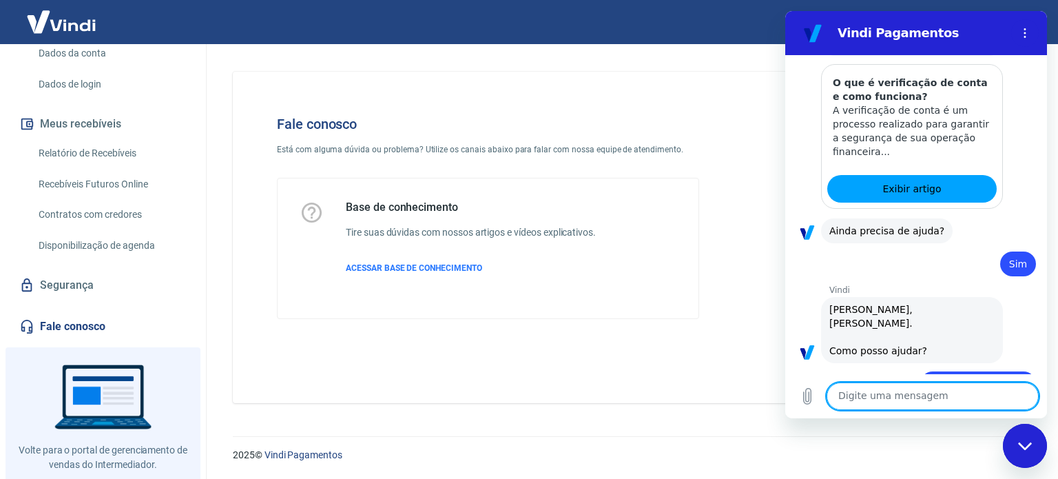
scroll to position [919, 0]
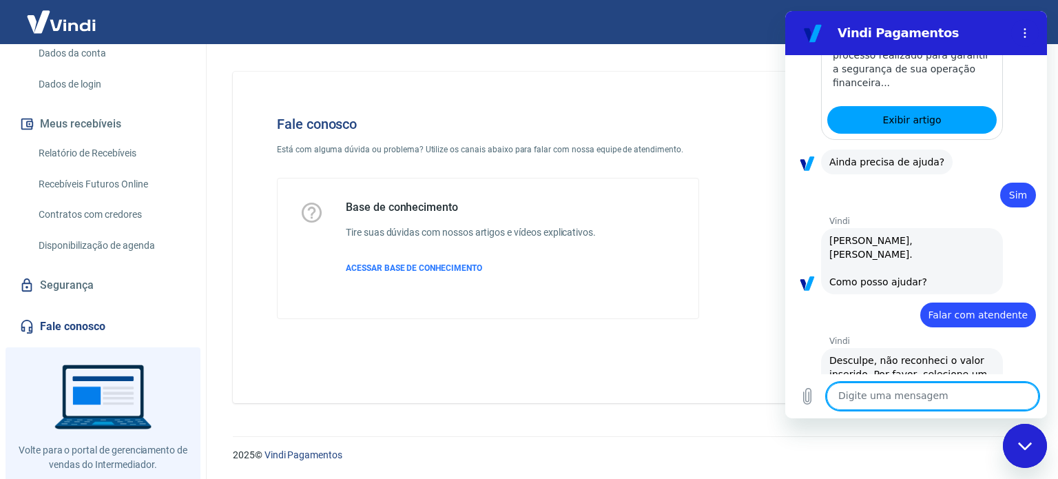
click at [899, 396] on textarea at bounding box center [932, 396] width 212 height 28
type textarea "a"
type textarea "cancelamento"
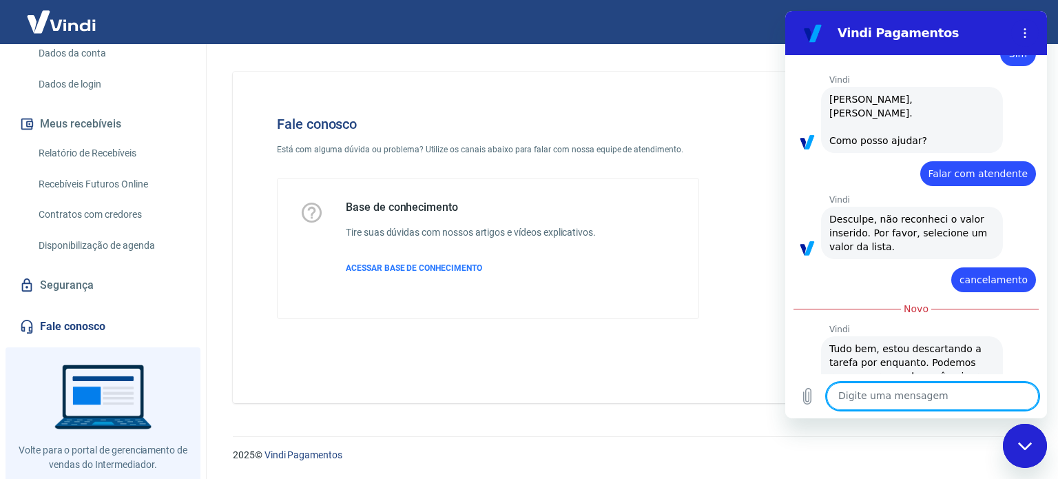
scroll to position [1060, 0]
click at [910, 405] on textarea at bounding box center [932, 396] width 212 height 28
click at [898, 396] on textarea at bounding box center [932, 396] width 212 height 28
type textarea "Gostaria de cancelar meu plano Vindi"
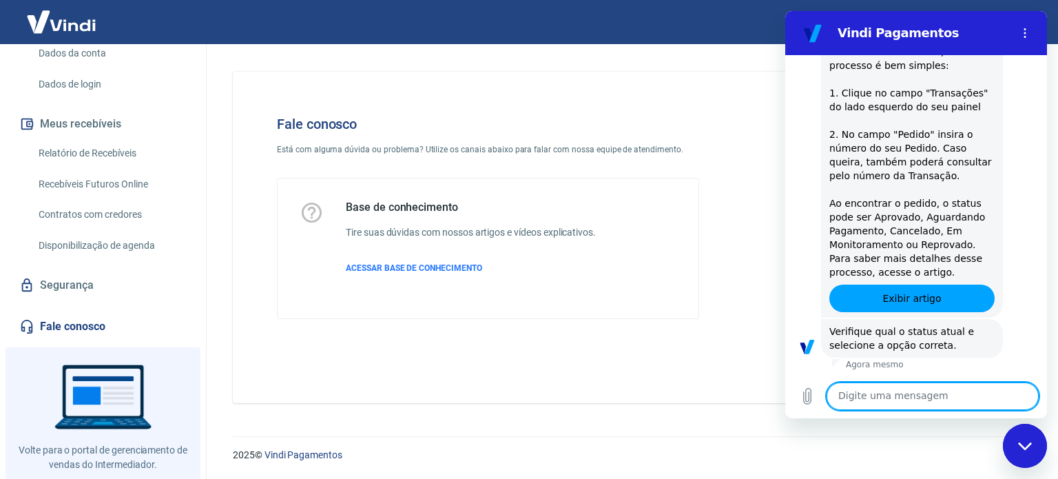
scroll to position [1582, 0]
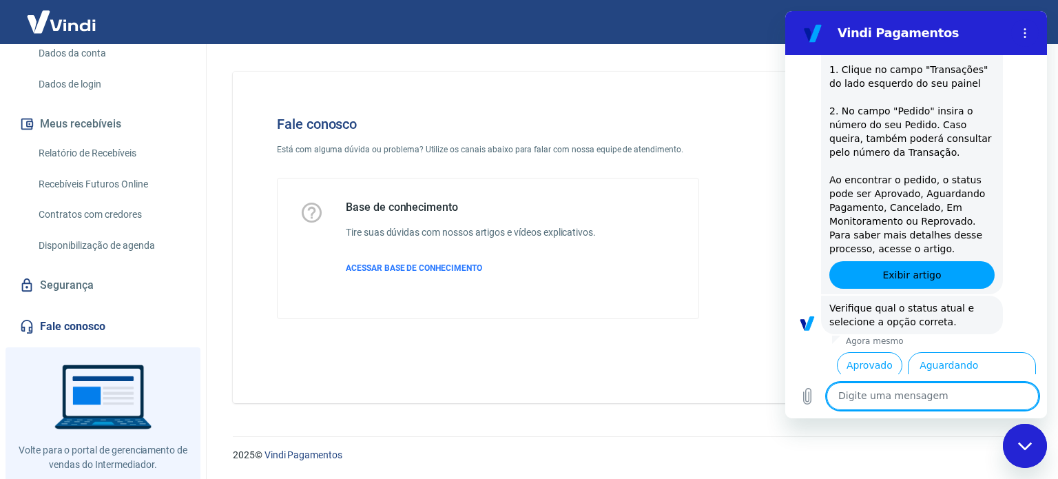
click at [889, 403] on textarea at bounding box center [932, 396] width 212 height 28
type textarea "QUero cancelar minha conta"
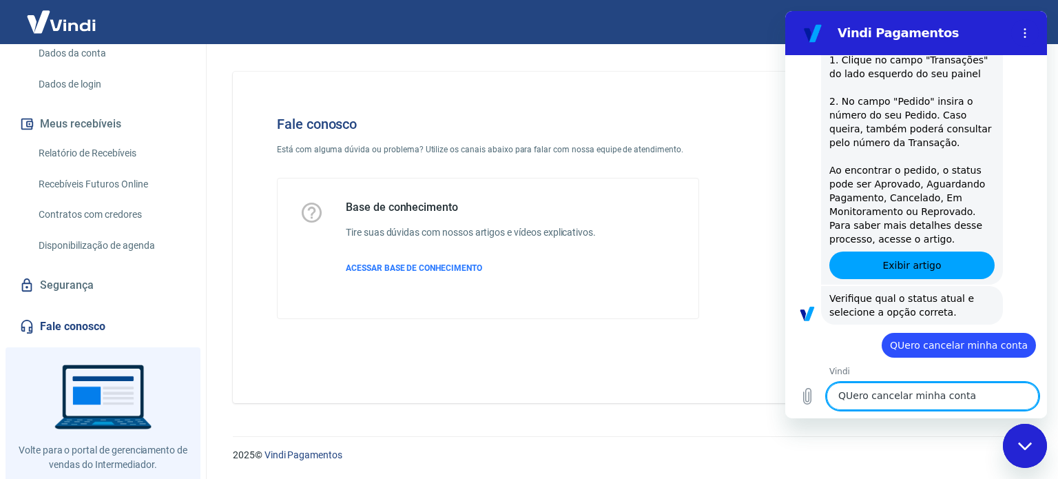
scroll to position [1594, 0]
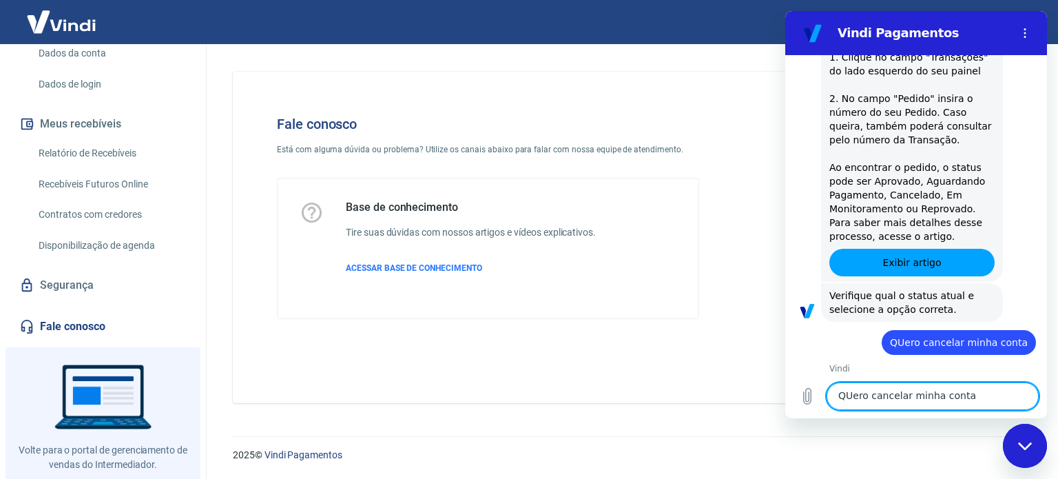
click at [907, 399] on textarea "QUero cancelar minha conta" at bounding box center [932, 396] width 212 height 28
type textarea "cancelar minha conta"
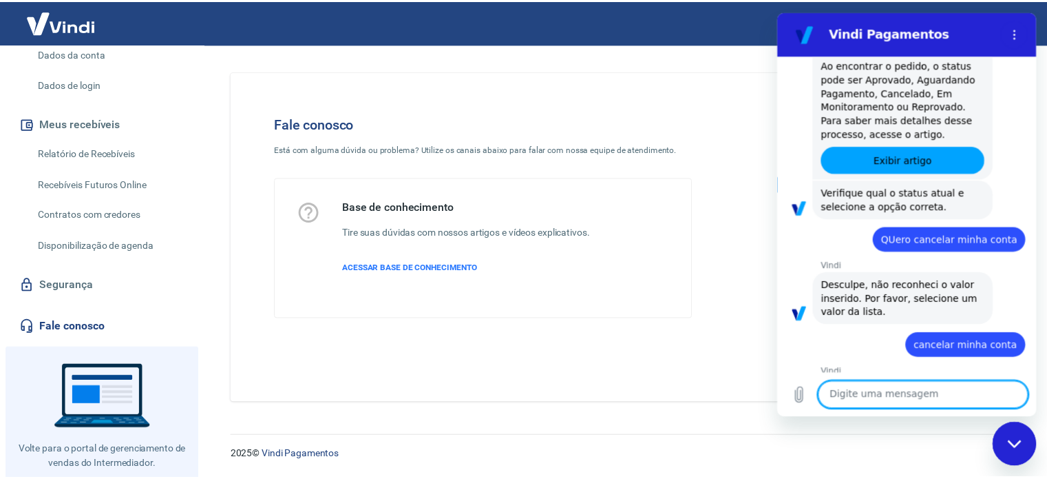
scroll to position [1699, 0]
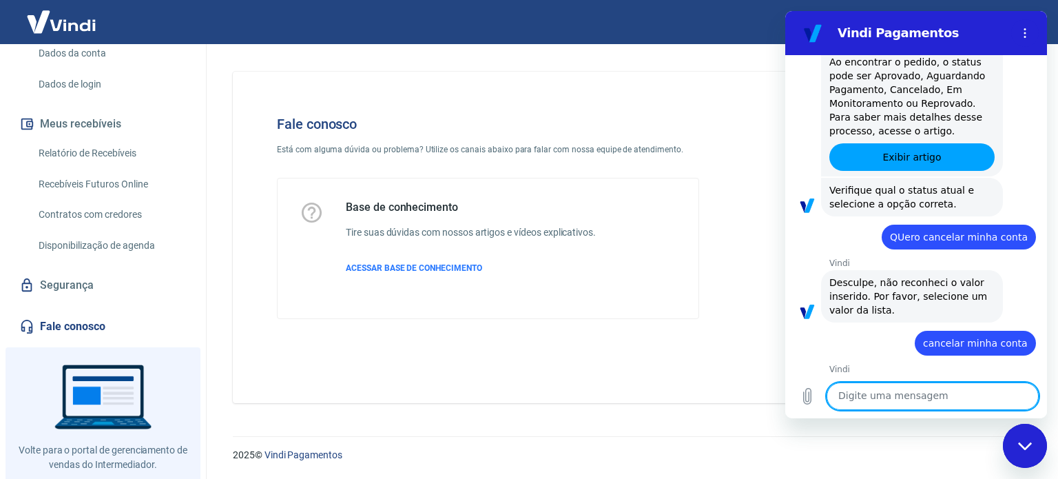
click at [907, 399] on textarea at bounding box center [932, 396] width 212 height 28
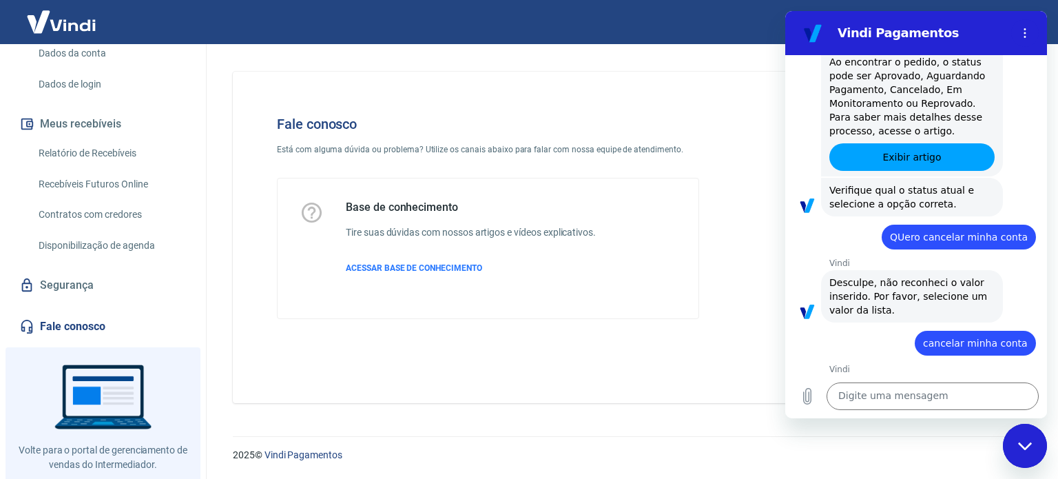
click at [94, 22] on img at bounding box center [62, 22] width 90 height 42
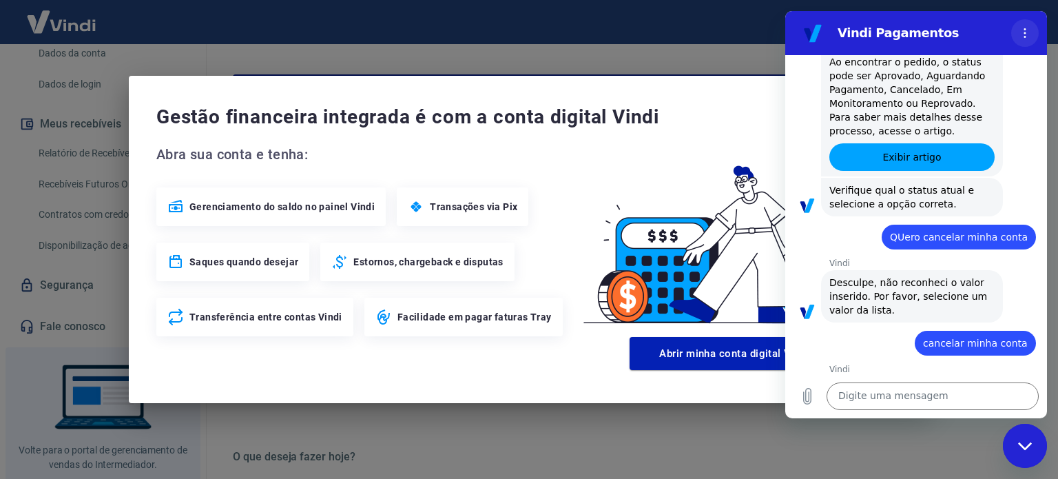
click at [1025, 39] on button "Menu de opções" at bounding box center [1025, 33] width 28 height 28
drag, startPoint x: 482, startPoint y: 98, endPoint x: 602, endPoint y: 187, distance: 148.7
click at [517, 115] on div "Gestão financeira integrada é com a conta digital Vindi Abra sua conta e tenha:…" at bounding box center [529, 239] width 800 height 327
click at [1027, 447] on icon "Fechar janela de mensagens" at bounding box center [1025, 445] width 14 height 9
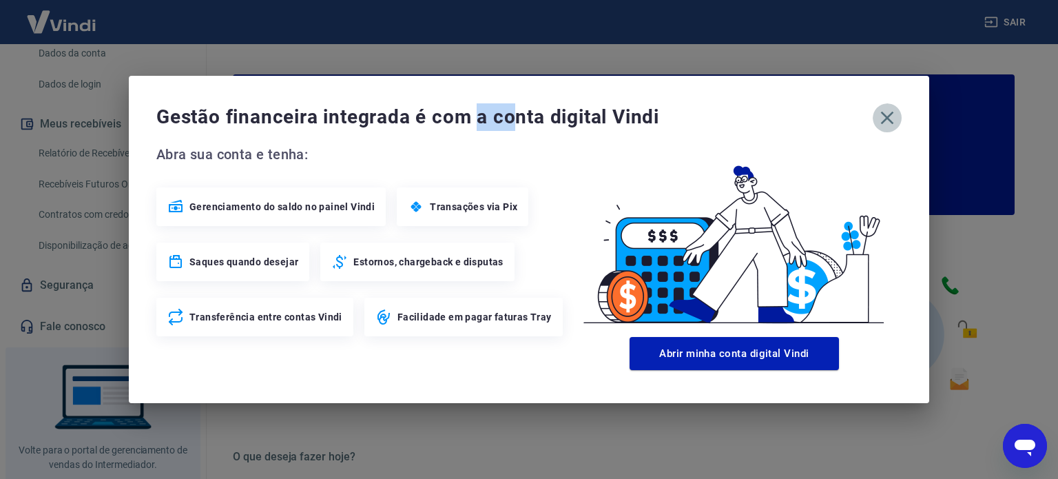
drag, startPoint x: 886, startPoint y: 118, endPoint x: 397, endPoint y: 340, distance: 537.7
click at [885, 118] on icon "button" at bounding box center [887, 118] width 13 height 13
